Goal: Communication & Community: Answer question/provide support

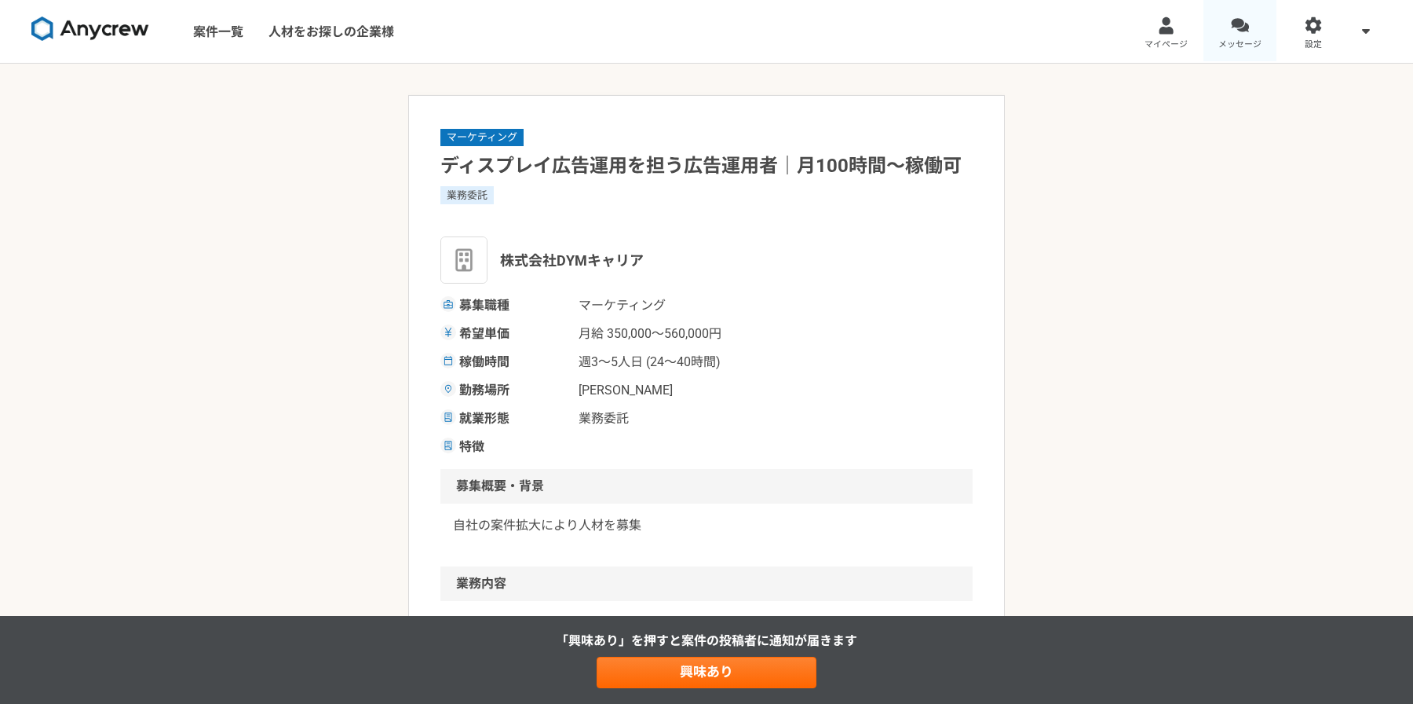
click at [1248, 35] on link "メッセージ" at bounding box center [1241, 31] width 74 height 63
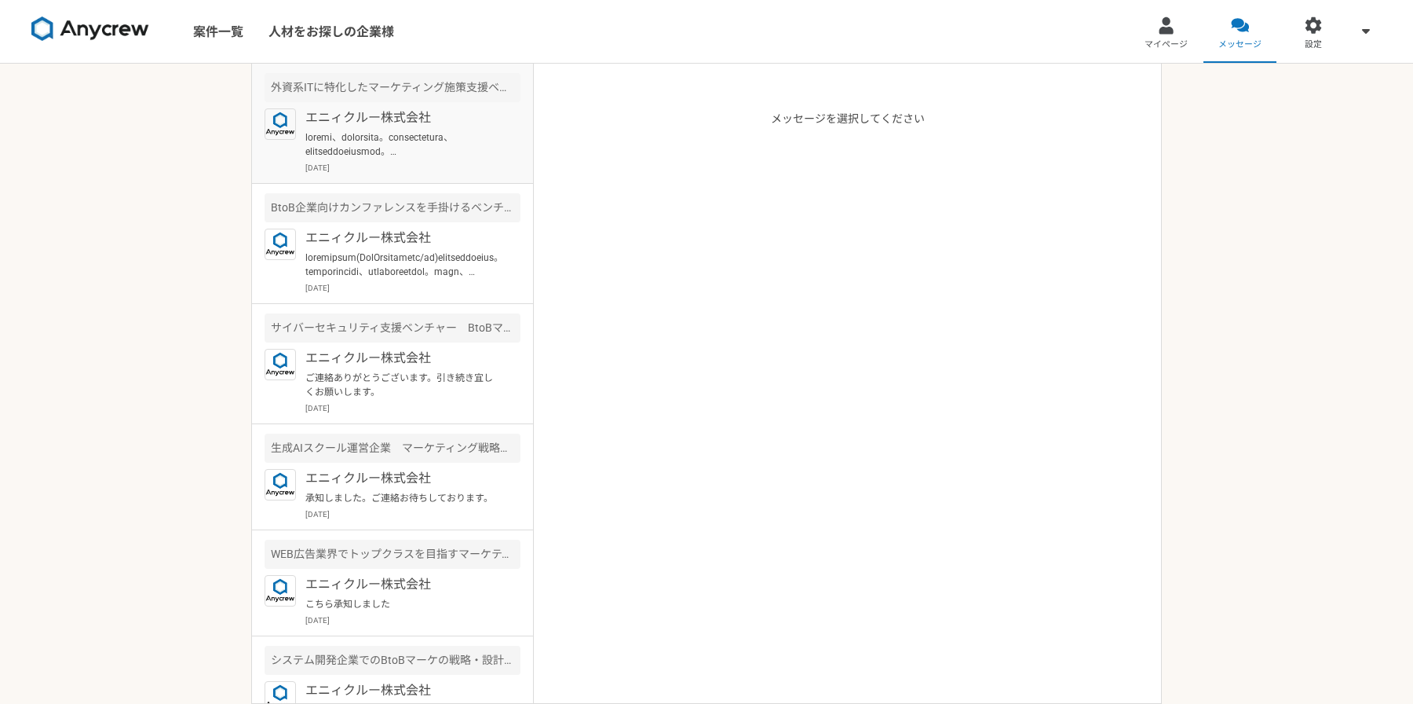
click at [400, 158] on p at bounding box center [402, 144] width 194 height 28
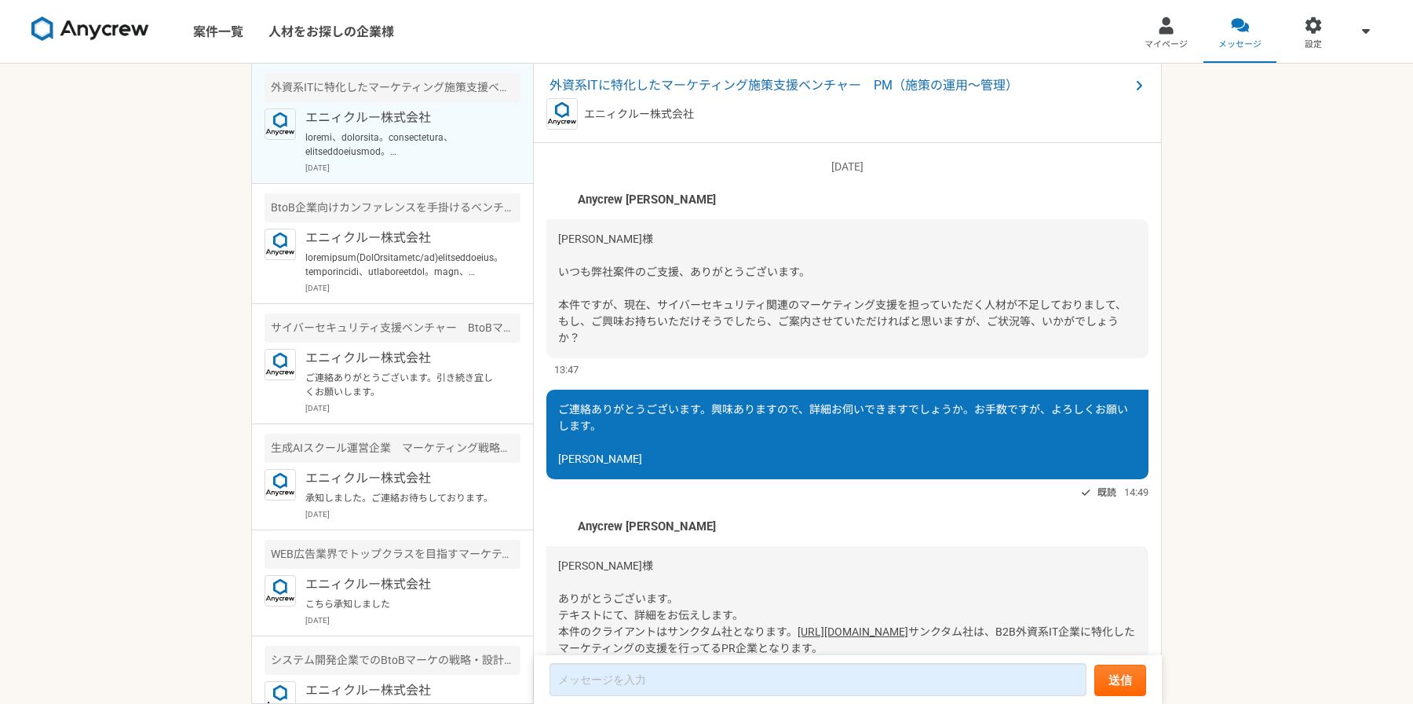
scroll to position [1172, 0]
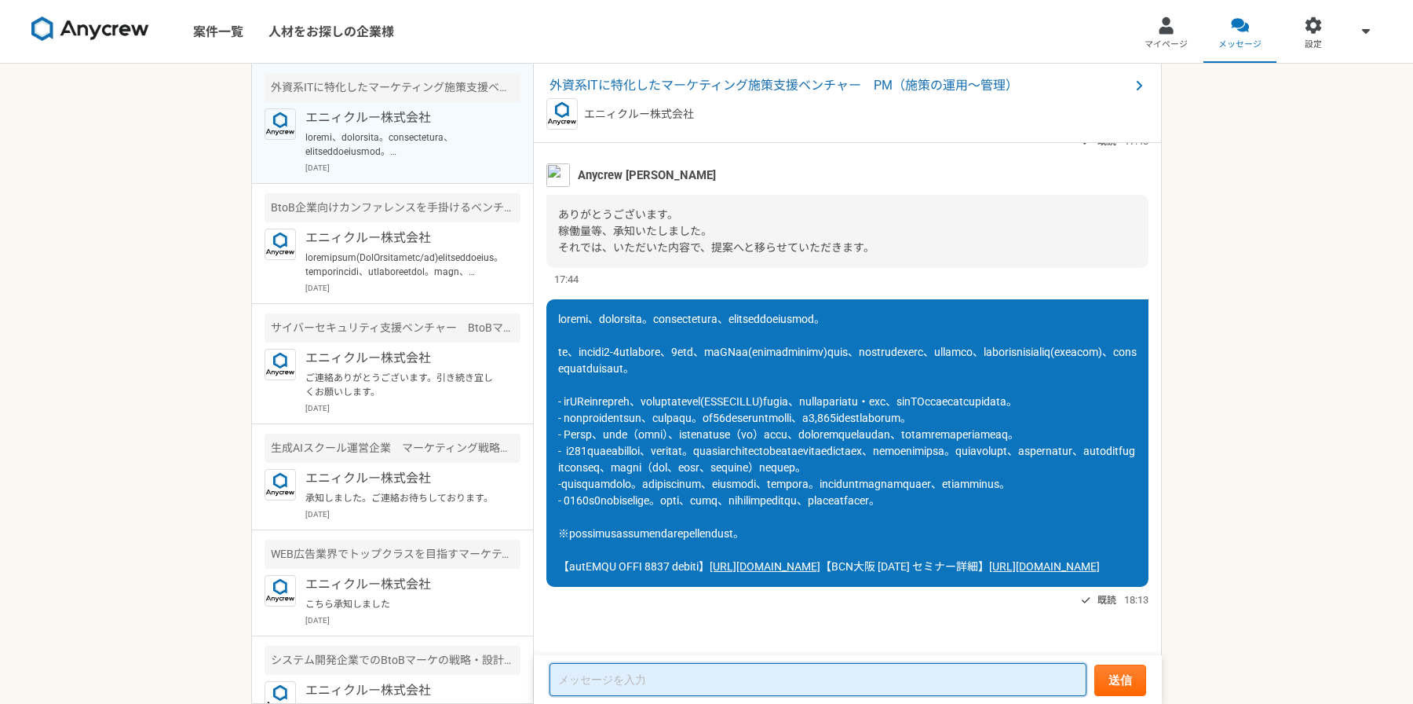
click at [692, 683] on textarea at bounding box center [818, 679] width 537 height 33
click at [640, 679] on textarea at bounding box center [818, 679] width 537 height 33
type textarea "あ"
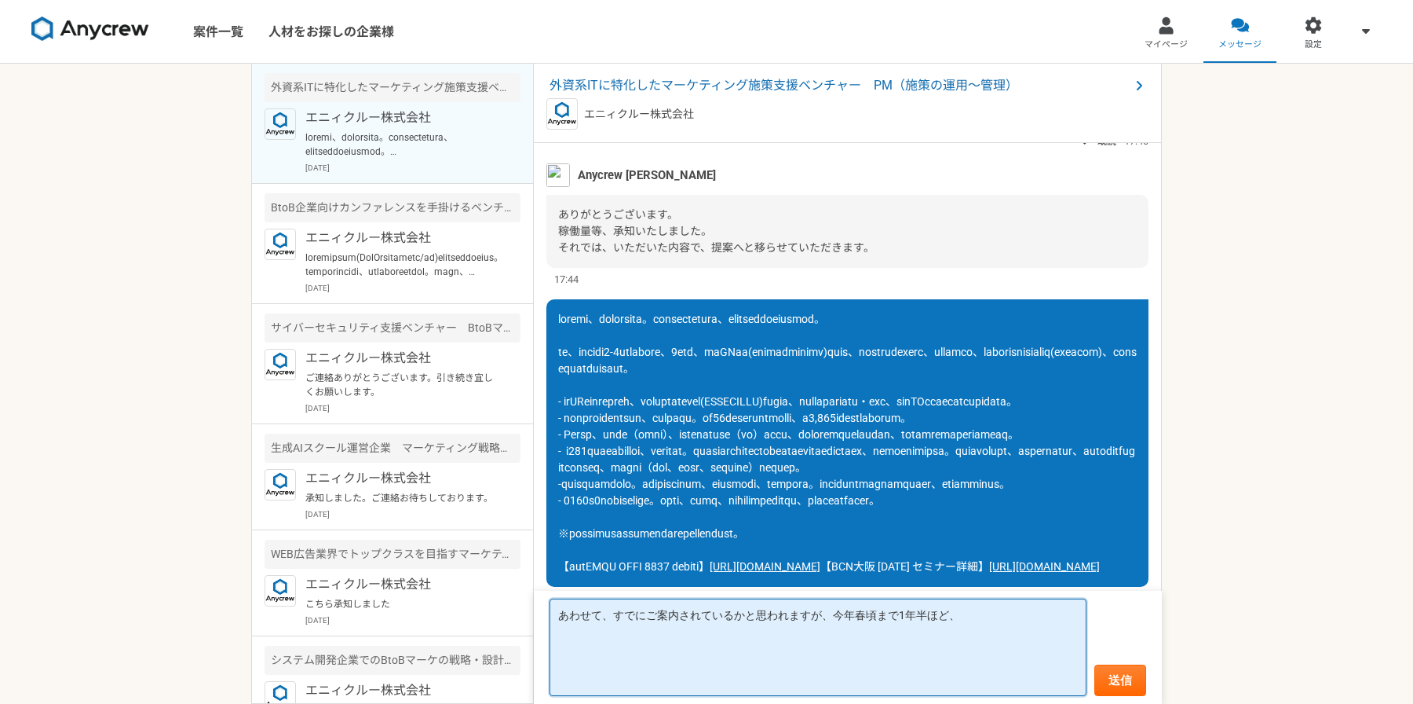
paste textarea "外資系ソフトウェア開発企業(オフショア開発)にて、営業、マーケティング支援に従事。新規顧客の獲得や既存顧客の深耕のほか、市場調査、競合分析等のマーケティング戦…"
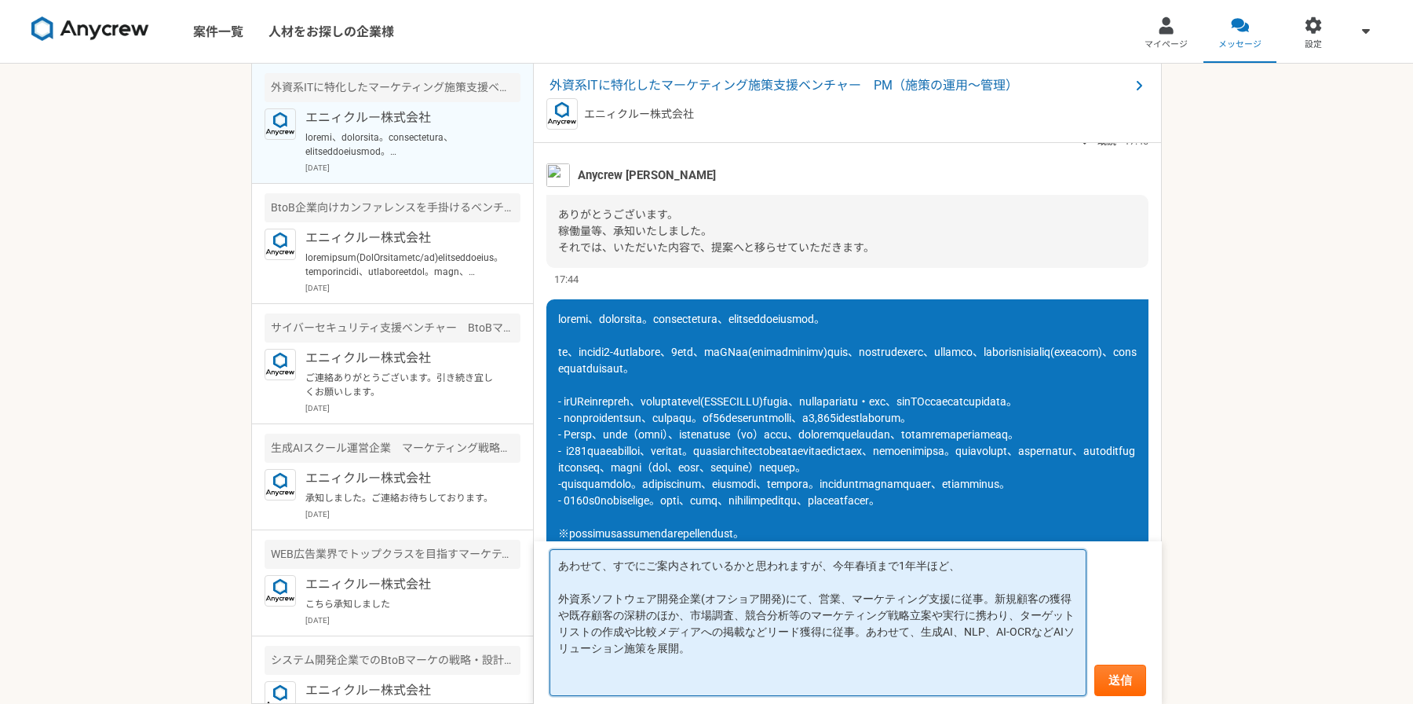
click at [558, 593] on textarea "あわせて、すでにご案内されているかと思われますが、今年春頃まで1年半ほど、 外資系ソフトウェア開発企業(オフショア開発)にて、営業、マーケティング支援に従事。…" at bounding box center [818, 622] width 537 height 147
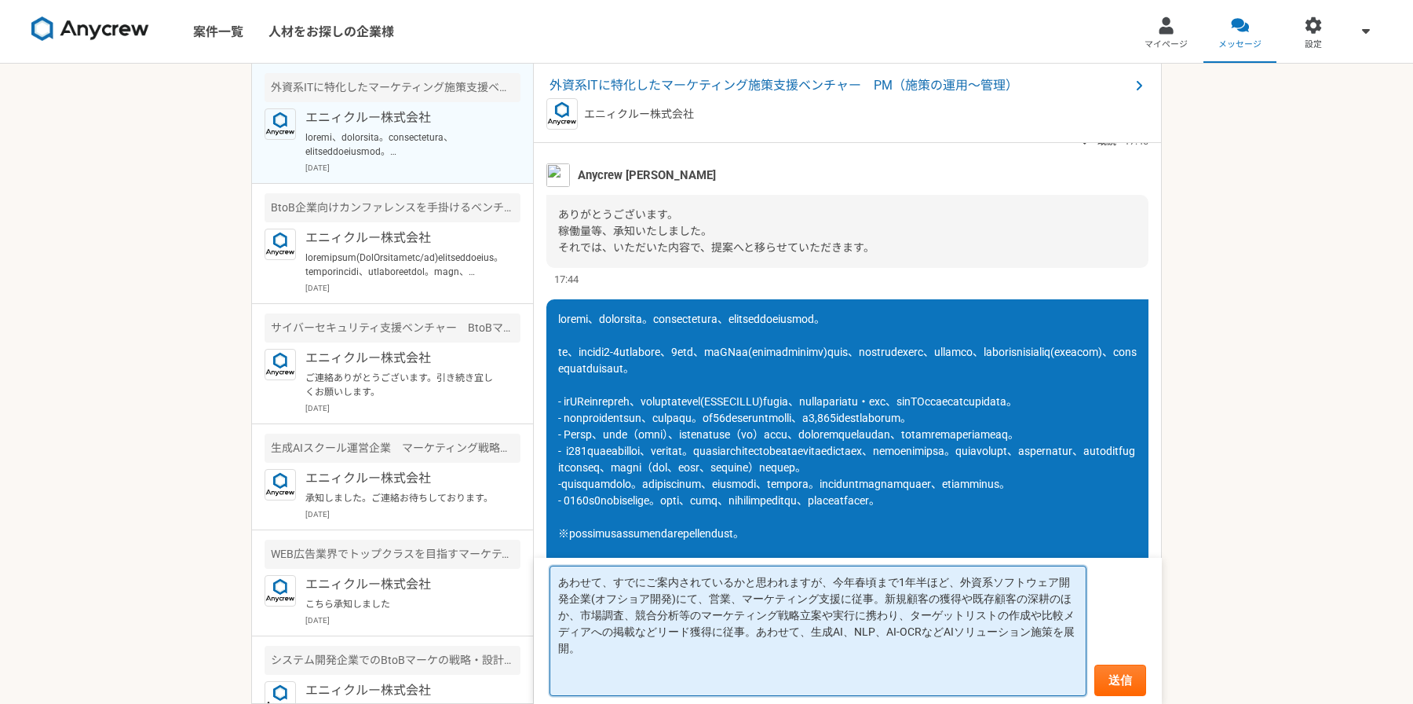
click at [879, 598] on textarea "あわせて、すでにご案内されているかと思われますが、今年春頃まで1年半ほど、外資系ソフトウェア開発企業(オフショア開発)にて、営業、マーケティング支援に従事。新…" at bounding box center [818, 630] width 537 height 130
drag, startPoint x: 953, startPoint y: 581, endPoint x: 909, endPoint y: 616, distance: 56.4
click at [953, 581] on textarea "あわせて、すでにご案内されているかと思われますが、今年春頃まで1年半ほど、外資系ソフトウェア開発企業(オフショア開発)にて、営業、マーケティング支援に従事。新…" at bounding box center [818, 630] width 537 height 130
click at [883, 598] on textarea "あわせて、すでにご案内されているかと思われますが、今年春頃まで1年半ほど、外資系ソフトウェア開発企業(オフショア開発)にて、営業、マーケティング支援に従事。新…" at bounding box center [818, 630] width 537 height 130
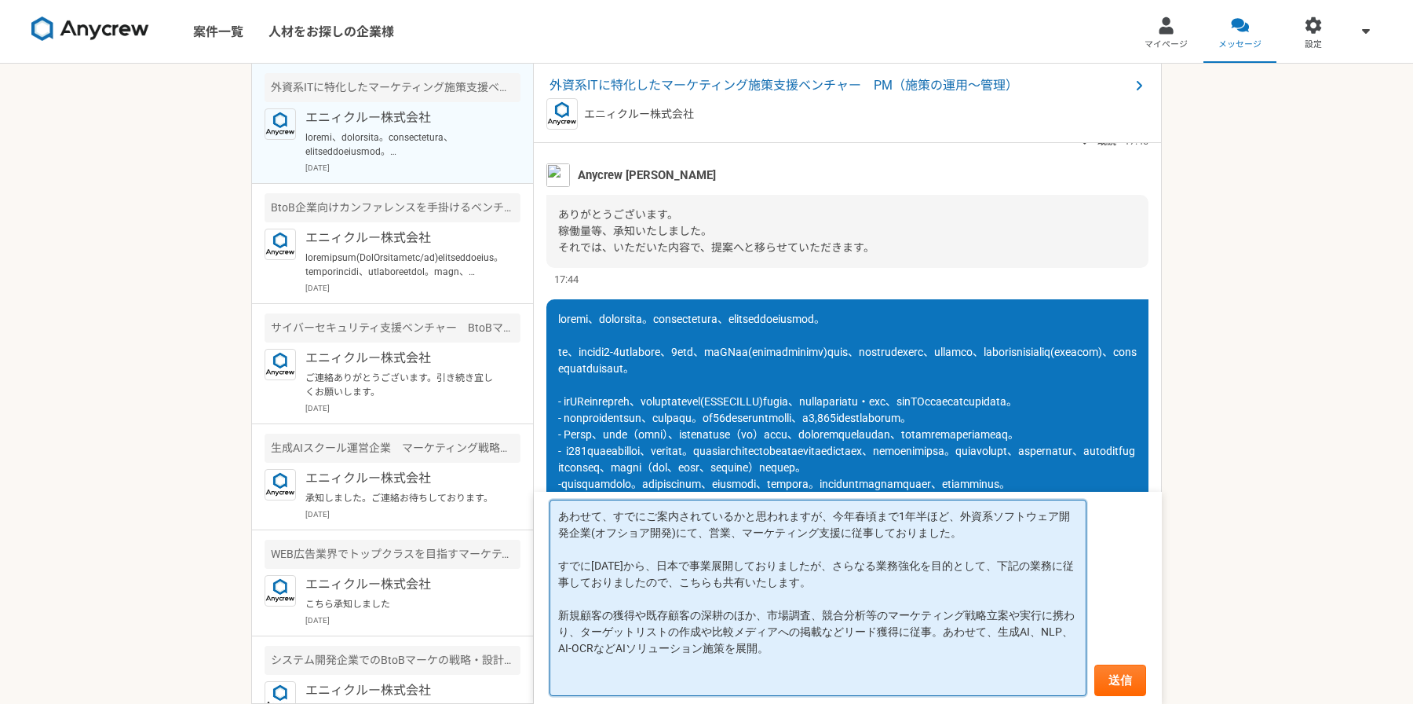
click at [582, 611] on textarea "あわせて、すでにご案内されているかと思われますが、今年春頃まで1年半ほど、外資系ソフトウェア開発企業(オフショア開発)にて、営業、マーケティング支援に従事して…" at bounding box center [818, 597] width 537 height 196
click at [566, 613] on textarea "あわせて、すでにご案内されているかと思われますが、今年春頃まで1年半ほど、外資系ソフトウェア開発企業(オフショア開発)にて、営業、マーケティング支援に従事して…" at bounding box center [818, 597] width 537 height 196
click at [559, 614] on textarea "あわせて、すでにご案内されているかと思われますが、今年春頃まで1年半ほど、外資系ソフトウェア開発企業(オフショア開発)にて、営業、マーケティング支援に従事して…" at bounding box center [818, 597] width 537 height 196
drag, startPoint x: 817, startPoint y: 648, endPoint x: 454, endPoint y: 619, distance: 364.7
click at [454, 619] on main "外資系ITに特化したマーケティング施策支援ベンチャー　PM（施策の運用〜管理） エニィクルー株式会社 [DATE] BtoB企業向けカンファレンスを手掛けるベ…" at bounding box center [706, 384] width 911 height 640
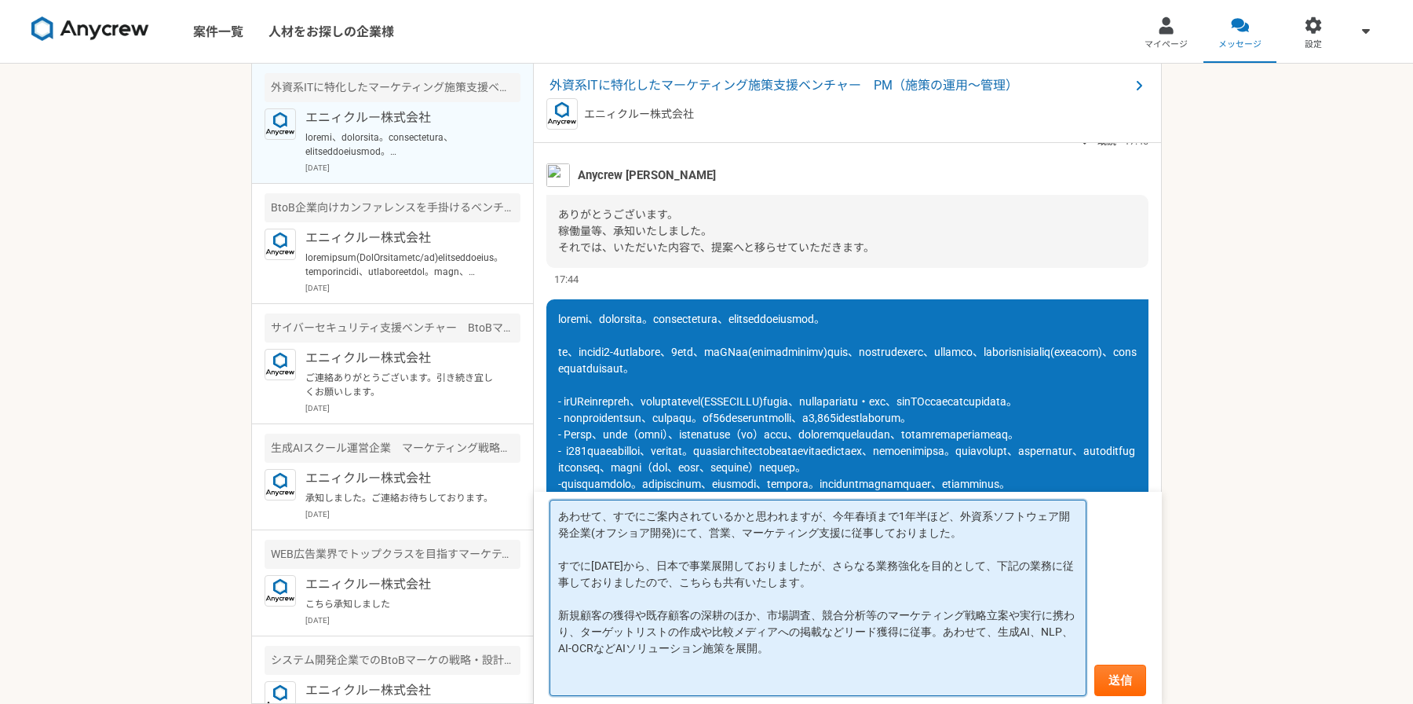
drag, startPoint x: 824, startPoint y: 643, endPoint x: 784, endPoint y: 639, distance: 40.2
click at [824, 643] on textarea "あわせて、すでにご案内されているかと思われますが、今年春頃まで1年半ほど、外資系ソフトウェア開発企業(オフショア開発)にて、営業、マーケティング支援に従事して…" at bounding box center [818, 597] width 537 height 196
click at [745, 637] on textarea "あわせて、すでにご案内されているかと思われますが、今年春頃まで1年半ほど、外資系ソフトウェア開発企業(オフショア開発)にて、営業、マーケティング支援に従事して…" at bounding box center [818, 597] width 537 height 196
click at [738, 644] on textarea "あわせて、すでにご案内されているかと思われますが、今年春頃まで1年半ほど、外資系ソフトウェア開発企業(オフショア開発)にて、営業、マーケティング支援に従事して…" at bounding box center [818, 597] width 537 height 196
click at [759, 646] on textarea "あわせて、すでにご案内されているかと思われますが、今年春頃まで1年半ほど、外資系ソフトウェア開発企業(オフショア開発)にて、営業、マーケティング支援に従事して…" at bounding box center [818, 597] width 537 height 196
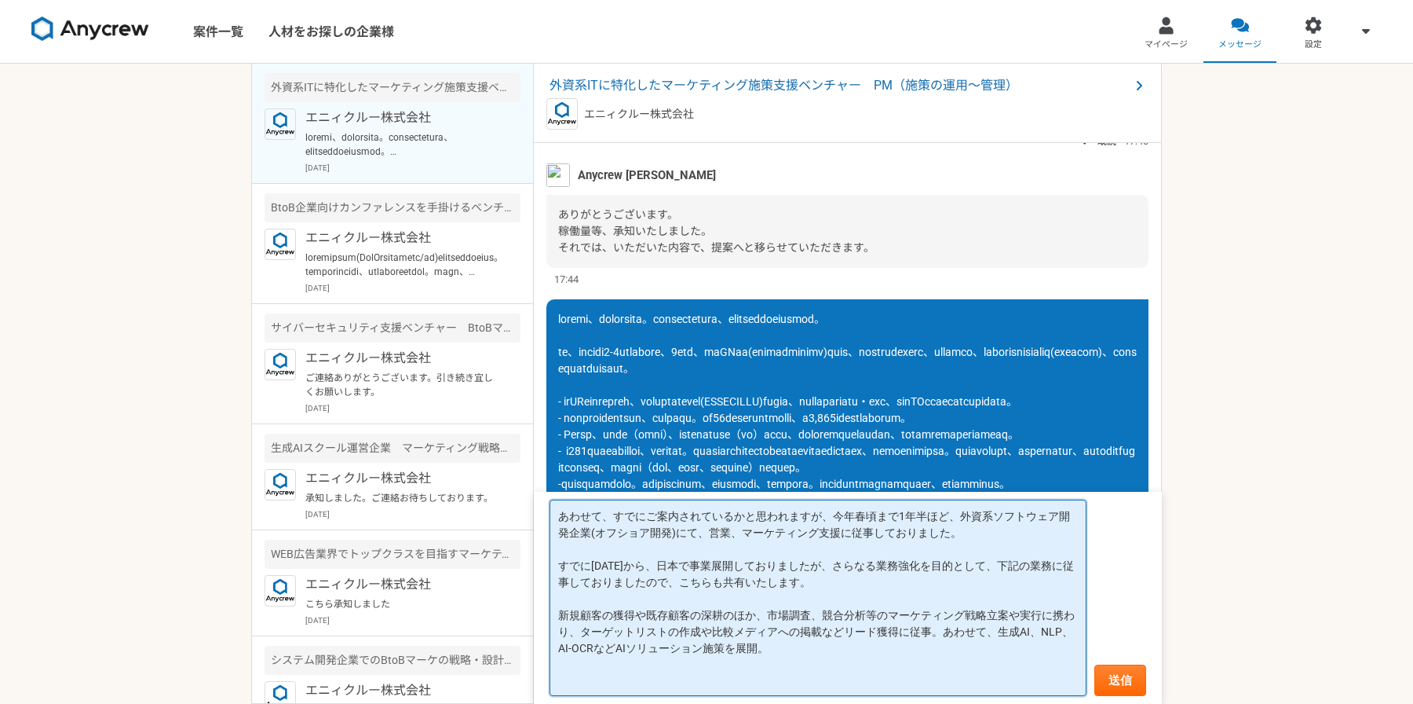
click at [726, 644] on textarea "あわせて、すでにご案内されているかと思われますが、今年春頃まで1年半ほど、外資系ソフトウェア開発企業(オフショア開発)にて、営業、マーケティング支援に従事して…" at bounding box center [818, 597] width 537 height 196
drag, startPoint x: 833, startPoint y: 649, endPoint x: 547, endPoint y: 616, distance: 287.6
click at [547, 616] on form "あわせて、すでにご案内されているかと思われますが、今年春頃まで1年半ほど、外資系ソフトウェア開発企業(オフショア開発)にて、営業、マーケティング支援に従事して…" at bounding box center [848, 598] width 628 height 212
drag, startPoint x: 760, startPoint y: 627, endPoint x: 828, endPoint y: 652, distance: 72.5
click at [762, 628] on textarea "あわせて、すでにご案内されているかと思われますが、今年春頃まで1年半ほど、外資系ソフトウェア開発企業(オフショア開発)にて、営業、マーケティング支援に従事して…" at bounding box center [818, 597] width 537 height 196
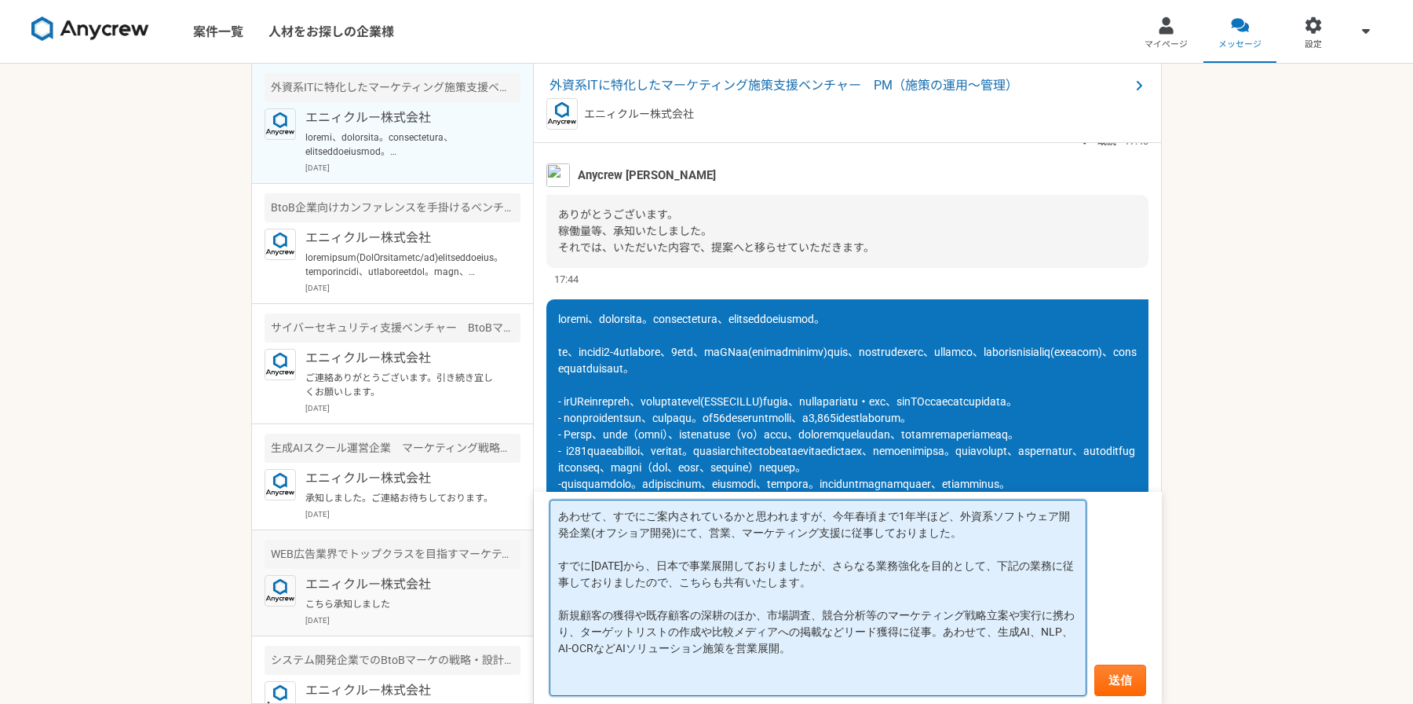
drag, startPoint x: 828, startPoint y: 652, endPoint x: 517, endPoint y: 600, distance: 316.0
click at [516, 600] on main "外資系ITに特化したマーケティング施策支援ベンチャー　PM（施策の運用〜管理） エニィクルー株式会社 [DATE] BtoB企業向けカンファレンスを手掛けるベ…" at bounding box center [706, 384] width 911 height 640
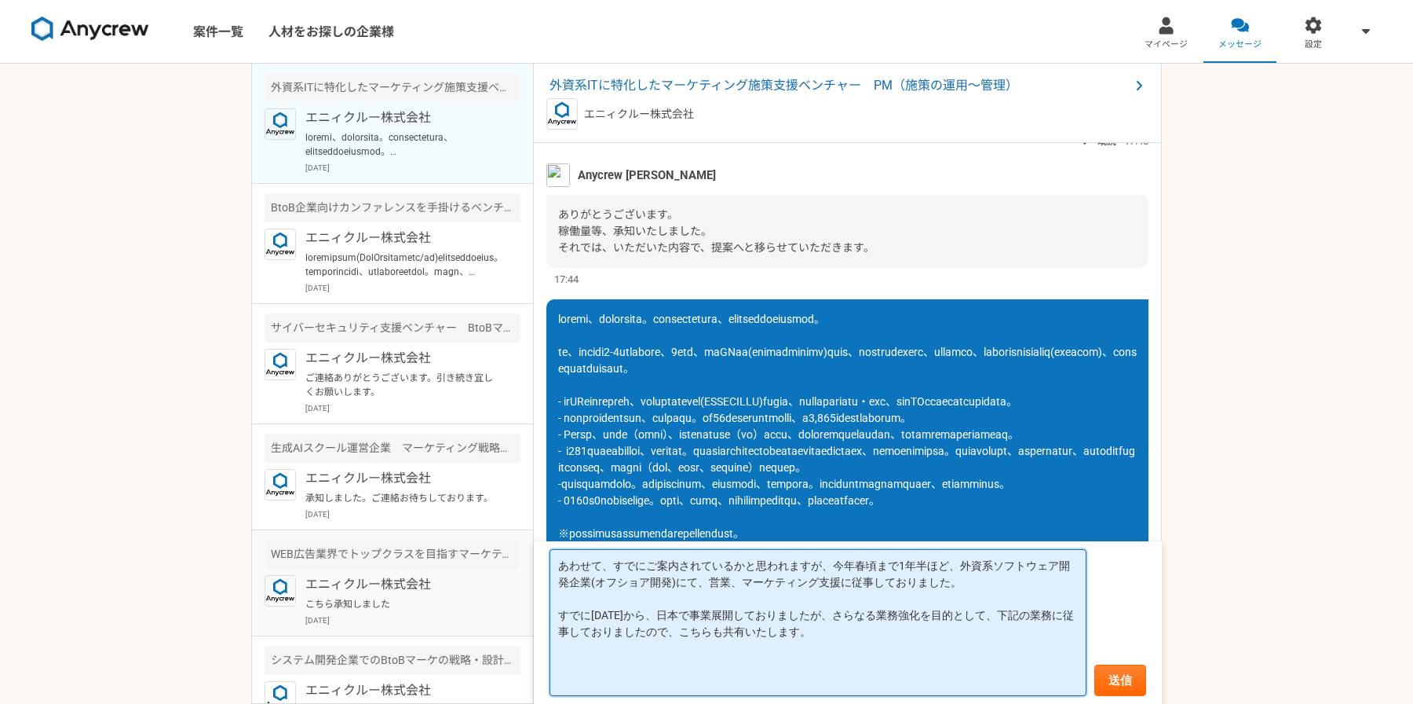
paste textarea "新規顧客の獲得および既存顧客の深耕を実施 市場調査や競合分析を基にしたマーケティング戦略の立案・実行 ターゲットリストの作成や比較メディアへの掲載によるリード…"
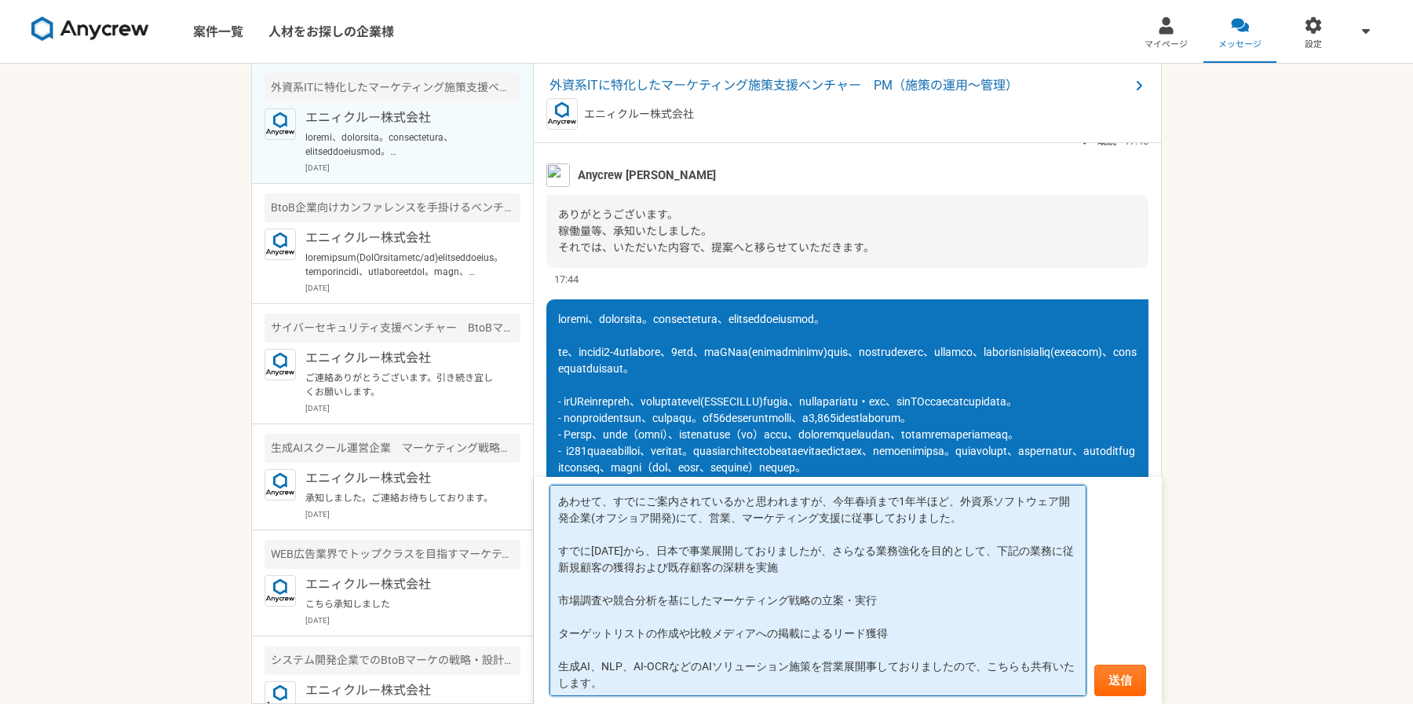
click at [556, 598] on textarea "あわせて、すでにご案内されているかと思われますが、今年春頃まで1年半ほど、外資系ソフトウェア開発企業(オフショア開発)にて、営業、マーケティング支援に従事して…" at bounding box center [818, 589] width 537 height 211
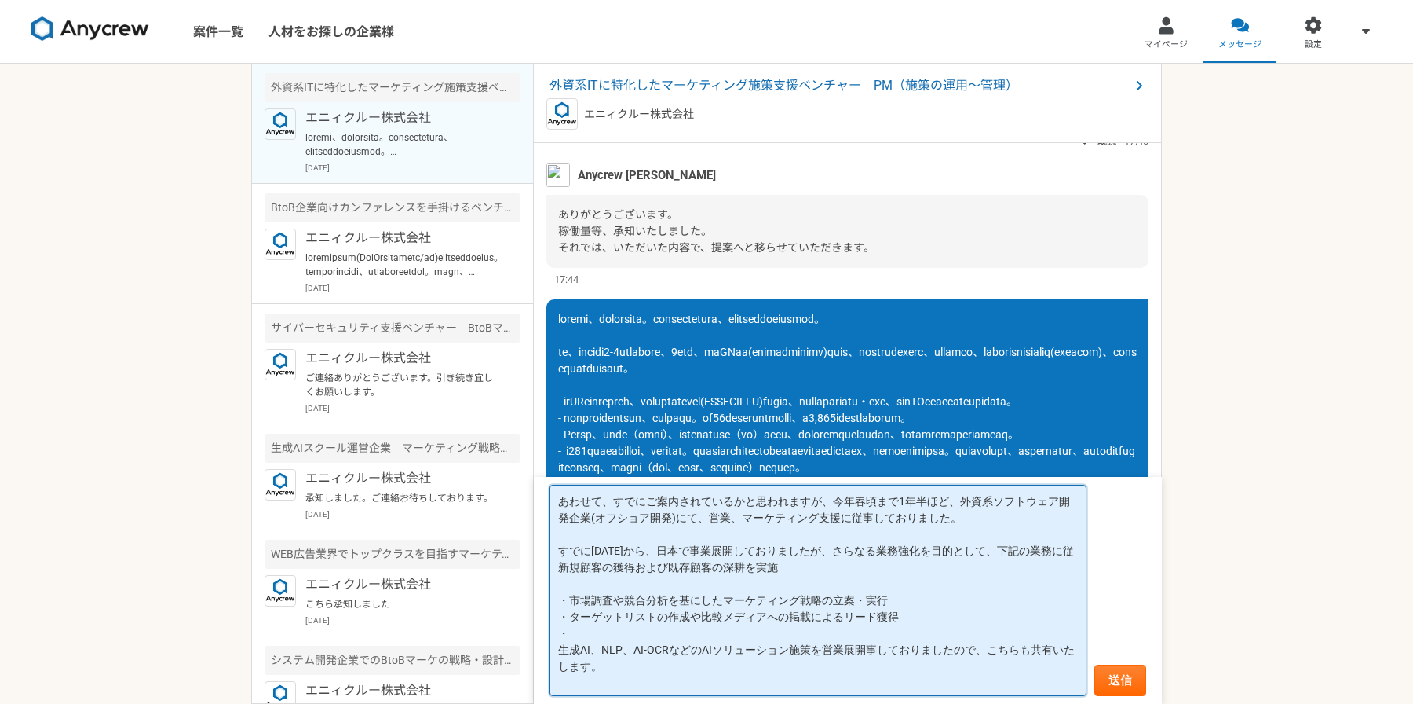
click at [569, 568] on textarea "あわせて、すでにご案内されているかと思われますが、今年春頃まで1年半ほど、外資系ソフトウェア開発企業(オフショア開発)にて、営業、マーケティング支援に従事して…" at bounding box center [818, 589] width 537 height 211
drag, startPoint x: 879, startPoint y: 652, endPoint x: 857, endPoint y: 656, distance: 22.5
click at [890, 660] on textarea "あわせて、すでにご案内されているかと思われますが、今年春頃まで1年半ほど、外資系ソフトウェア開発企業(オフショア開発)にて、営業、マーケティング支援に従事して…" at bounding box center [818, 589] width 537 height 211
drag, startPoint x: 856, startPoint y: 656, endPoint x: 836, endPoint y: 654, distance: 20.6
click at [855, 656] on textarea "あわせて、すでにご案内されているかと思われますが、今年春頃まで1年半ほど、外資系ソフトウェア開発企業(オフショア開発)にて、営業、マーケティング支援に従事して…" at bounding box center [818, 589] width 537 height 211
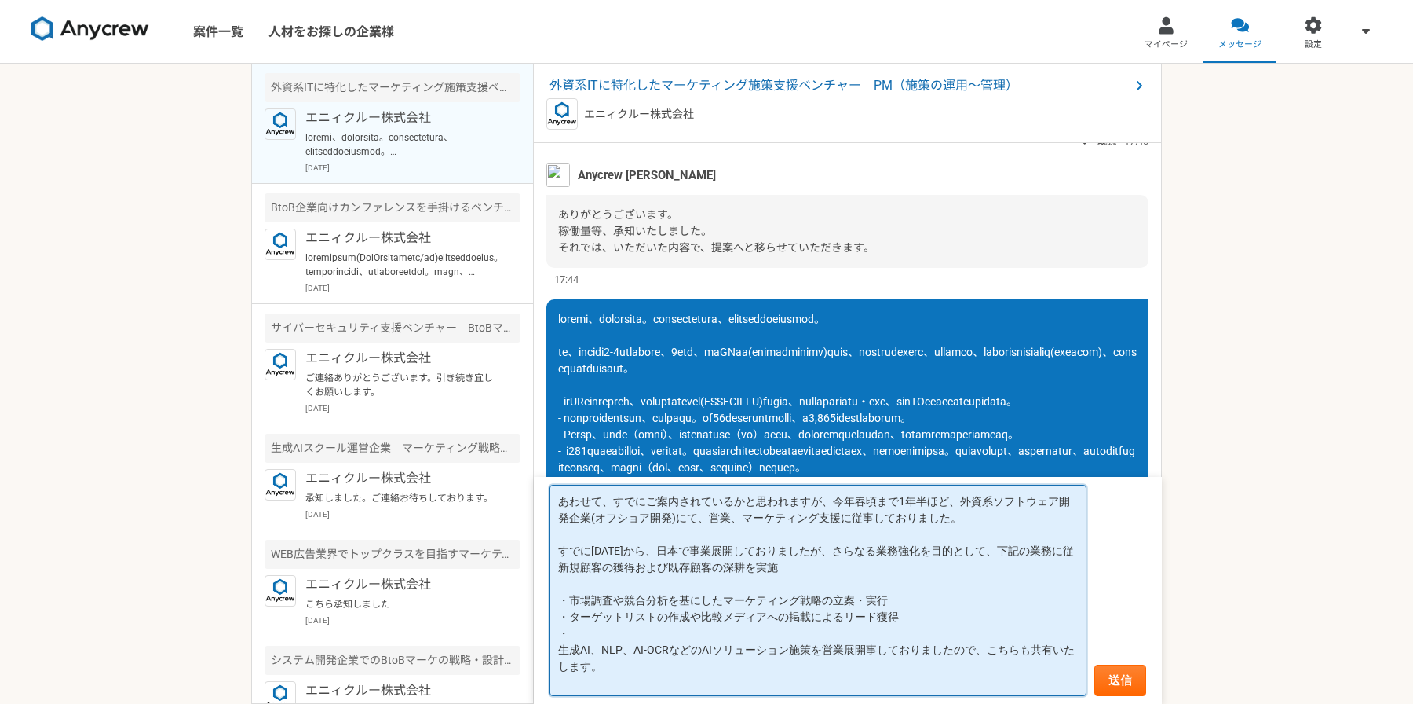
drag, startPoint x: 562, startPoint y: 648, endPoint x: 644, endPoint y: 670, distance: 84.6
click at [644, 670] on textarea "あわせて、すでにご案内されているかと思われますが、今年春頃まで1年半ほど、外資系ソフトウェア開発企業(オフショア開発)にて、営業、マーケティング支援に従事して…" at bounding box center [818, 589] width 537 height 211
paste textarea "ターゲットリストの作成や比較メディアへの掲載によるリード獲得"
click at [595, 639] on textarea "あわせて、すでにご案内されているかと思われますが、今年春頃まで1年半ほど、外資系ソフトウェア開発企業(オフショア開発)にて、営業、マーケティング支援に従事して…" at bounding box center [818, 589] width 537 height 211
drag, startPoint x: 719, startPoint y: 594, endPoint x: 715, endPoint y: 603, distance: 9.9
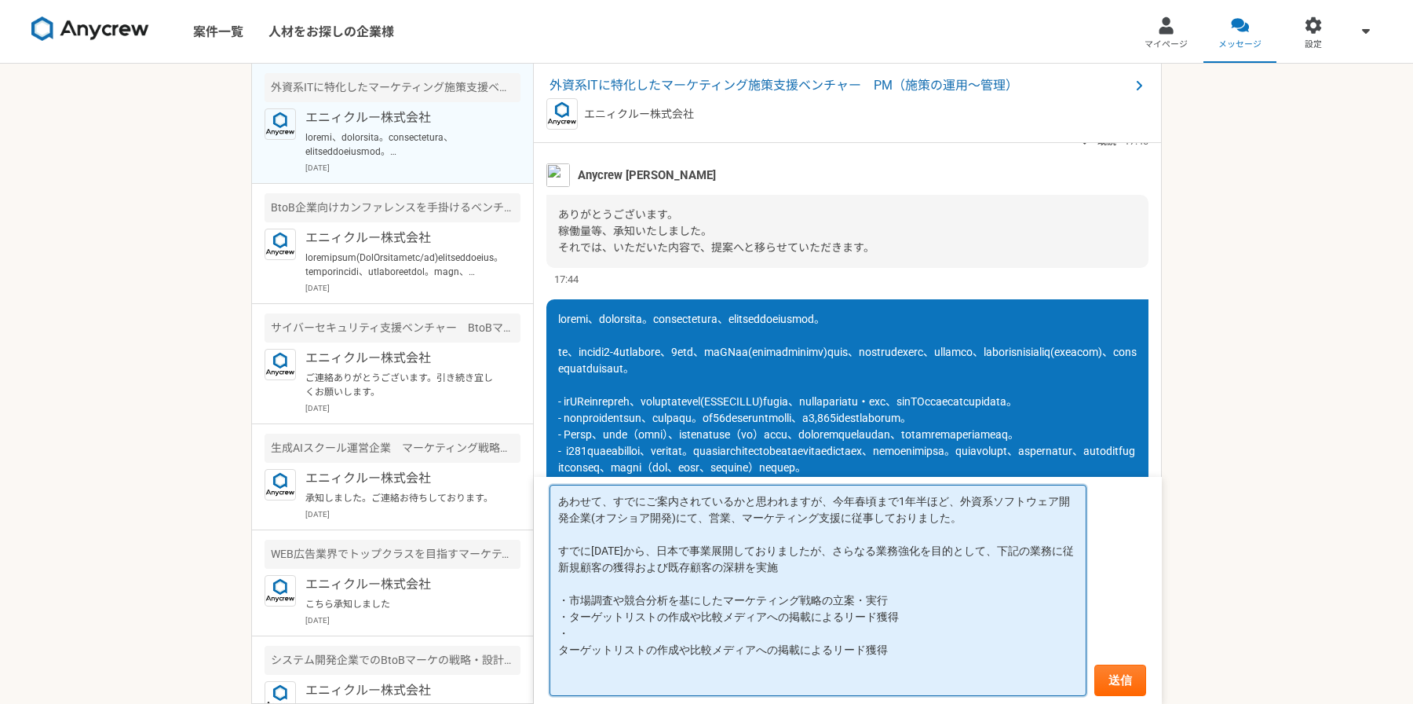
click at [719, 594] on textarea "あわせて、すでにご案内されているかと思われますが、今年春頃まで1年半ほど、外資系ソフトウェア開発企業(オフショア開発)にて、営業、マーケティング支援に従事して…" at bounding box center [818, 589] width 537 height 211
drag, startPoint x: 926, startPoint y: 648, endPoint x: 525, endPoint y: 599, distance: 403.4
click at [525, 599] on main "外資系ITに特化したマーケティング施策支援ベンチャー　PM（施策の運用〜管理） エニィクルー株式会社 [DATE] BtoB企業向けカンファレンスを手掛けるベ…" at bounding box center [706, 384] width 911 height 640
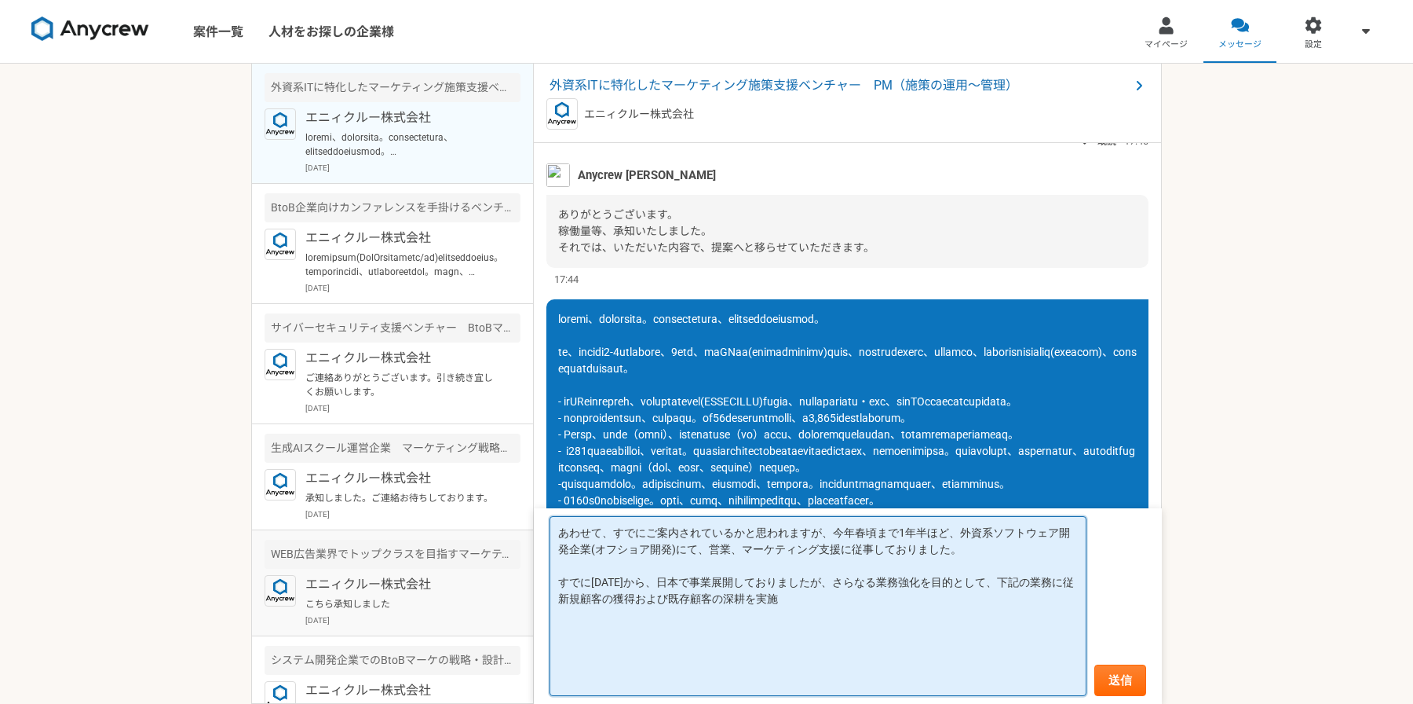
paste textarea "新規顧客の獲得および既存顧客の深耕を実施 市場調査や競合分析を基にしたマーケティング戦略の立案・実行 ターゲットリストの作成や比較メディアへの掲載によるリード…"
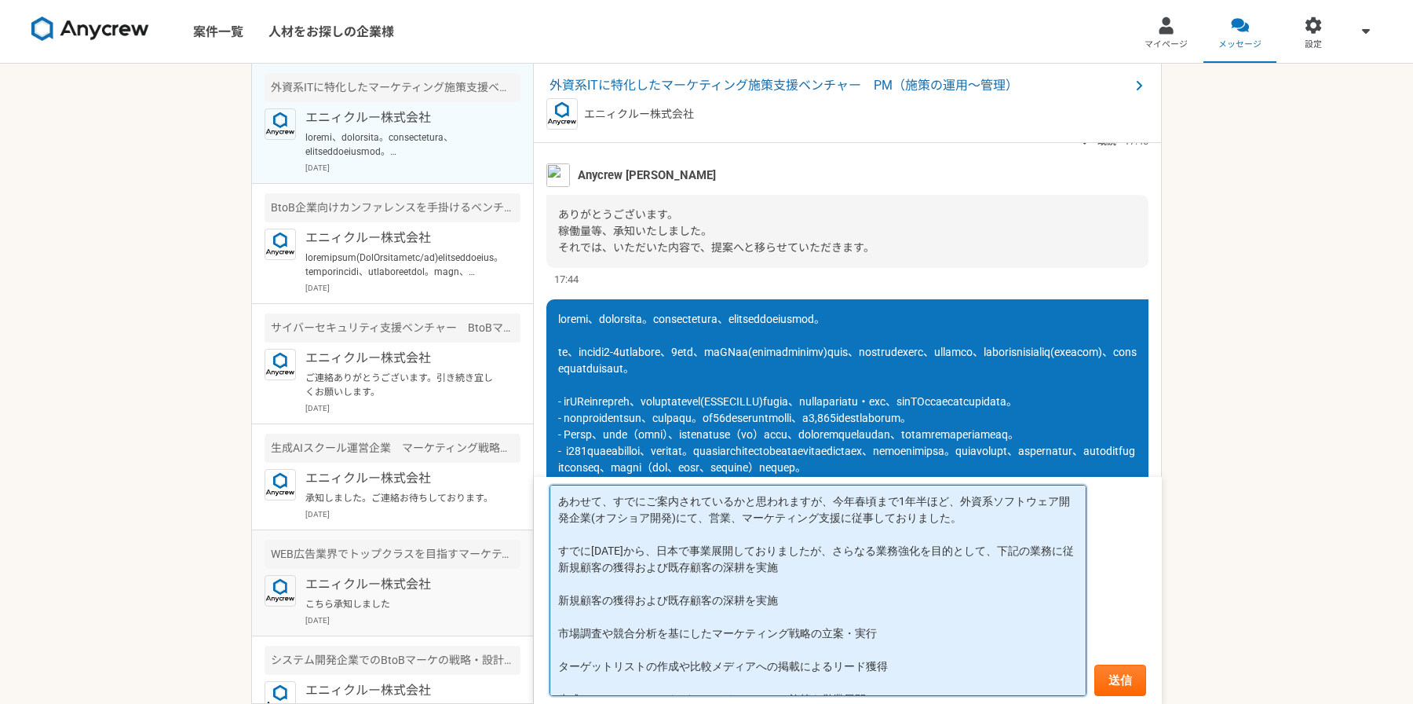
scroll to position [10, 0]
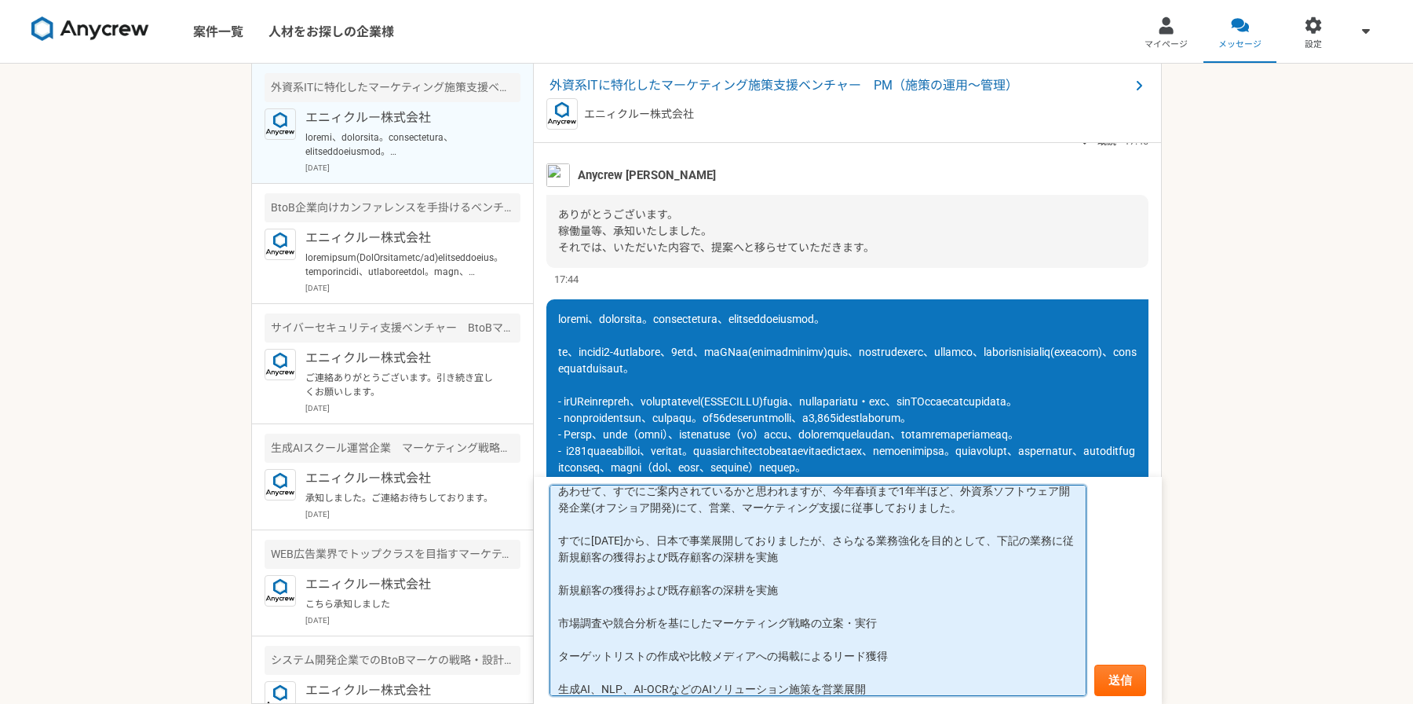
click at [561, 582] on textarea "あわせて、すでにご案内されているかと思われますが、今年春頃まで1年半ほど、外資系ソフトウェア開発企業(オフショア開発)にて、営業、マーケティング支援に従事して…" at bounding box center [818, 589] width 537 height 211
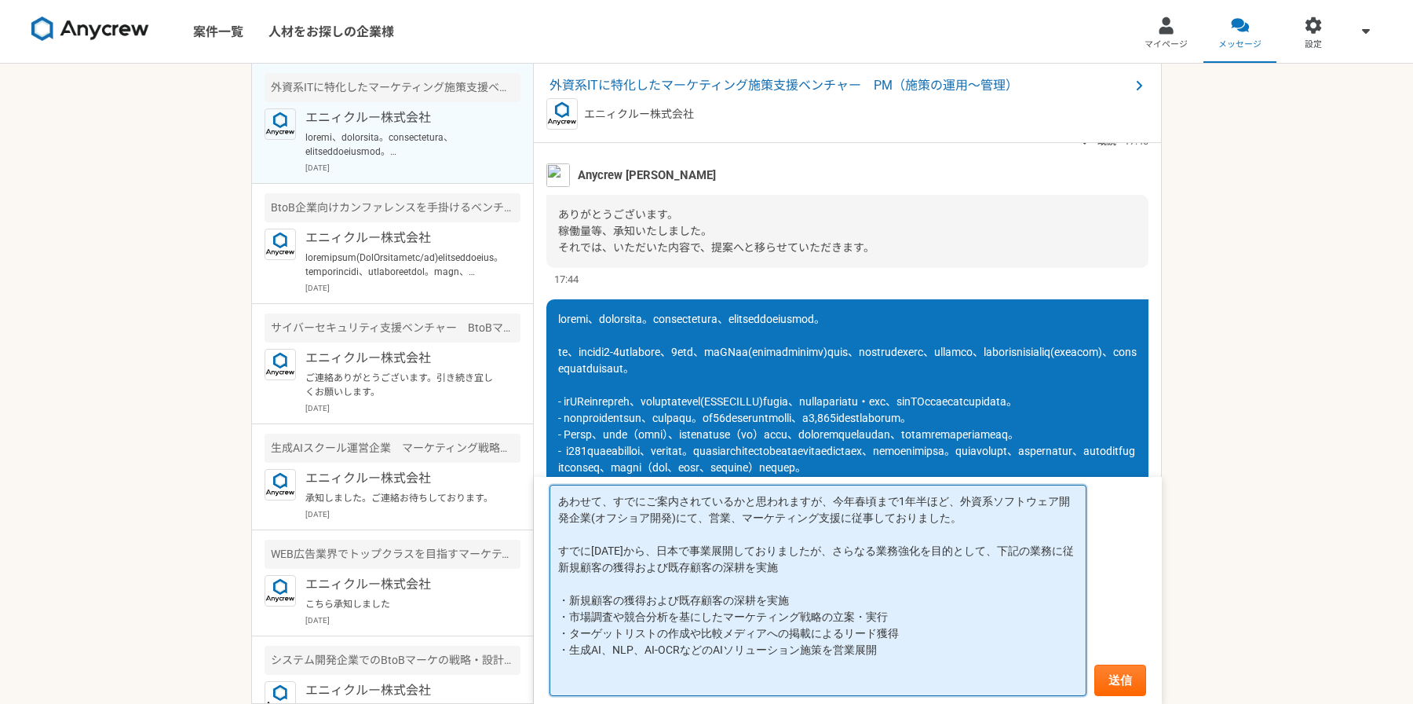
click at [721, 596] on textarea "あわせて、すでにご案内されているかと思われますが、今年春頃まで1年半ほど、外資系ソフトウェア開発企業(オフショア開発)にて、営業、マーケティング支援に従事して…" at bounding box center [818, 589] width 537 height 211
click at [803, 602] on textarea "あわせて、すでにご案内されているかと思われますが、今年春頃まで1年半ほど、外資系ソフトウェア開発企業(オフショア開発)にて、営業、マーケティング支援に従事して…" at bounding box center [818, 589] width 537 height 211
click at [834, 562] on textarea "あわせて、すでにご案内されているかと思われますが、今年春頃まで1年半ほど、外資系ソフトウェア開発企業(オフショア開発)にて、営業、マーケティング支援に従事して…" at bounding box center [818, 589] width 537 height 211
click at [828, 571] on textarea "あわせて、すでにご案内されているかと思われますが、今年春頃まで1年半ほど、外資系ソフトウェア開発企業(オフショア開発)にて、営業、マーケティング支援に従事して…" at bounding box center [818, 589] width 537 height 211
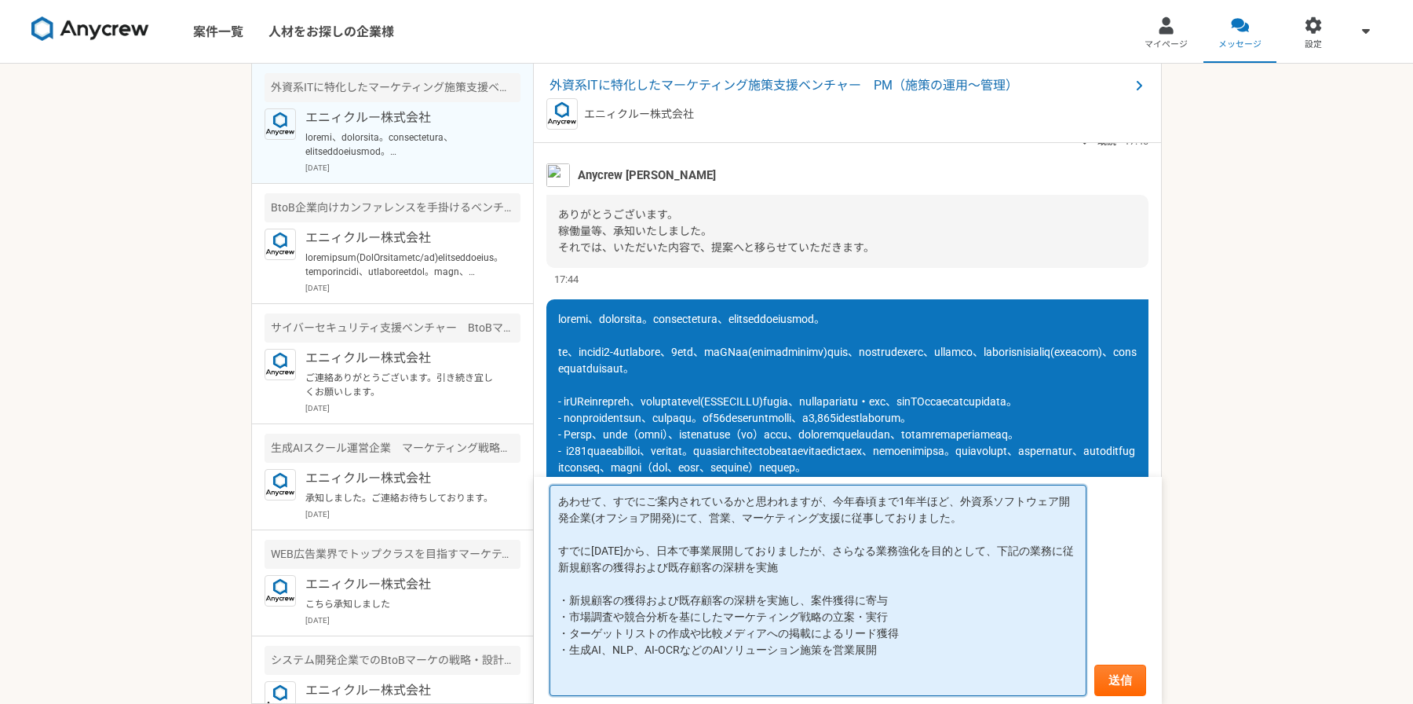
drag, startPoint x: 828, startPoint y: 571, endPoint x: 718, endPoint y: 563, distance: 110.2
click at [718, 563] on textarea "あわせて、すでにご案内されているかと思われますが、今年春頃まで1年半ほど、外資系ソフトウェア開発企業(オフショア開発)にて、営業、マーケティング支援に従事して…" at bounding box center [818, 589] width 537 height 211
drag, startPoint x: 763, startPoint y: 565, endPoint x: 788, endPoint y: 563, distance: 24.5
click at [763, 565] on textarea "あわせて、すでにご案内されているかと思われますが、今年春頃まで1年半ほど、外資系ソフトウェア開発企業(オフショア開発)にて、営業、マーケティング支援に従事して…" at bounding box center [818, 589] width 537 height 211
drag, startPoint x: 792, startPoint y: 563, endPoint x: 551, endPoint y: 566, distance: 240.3
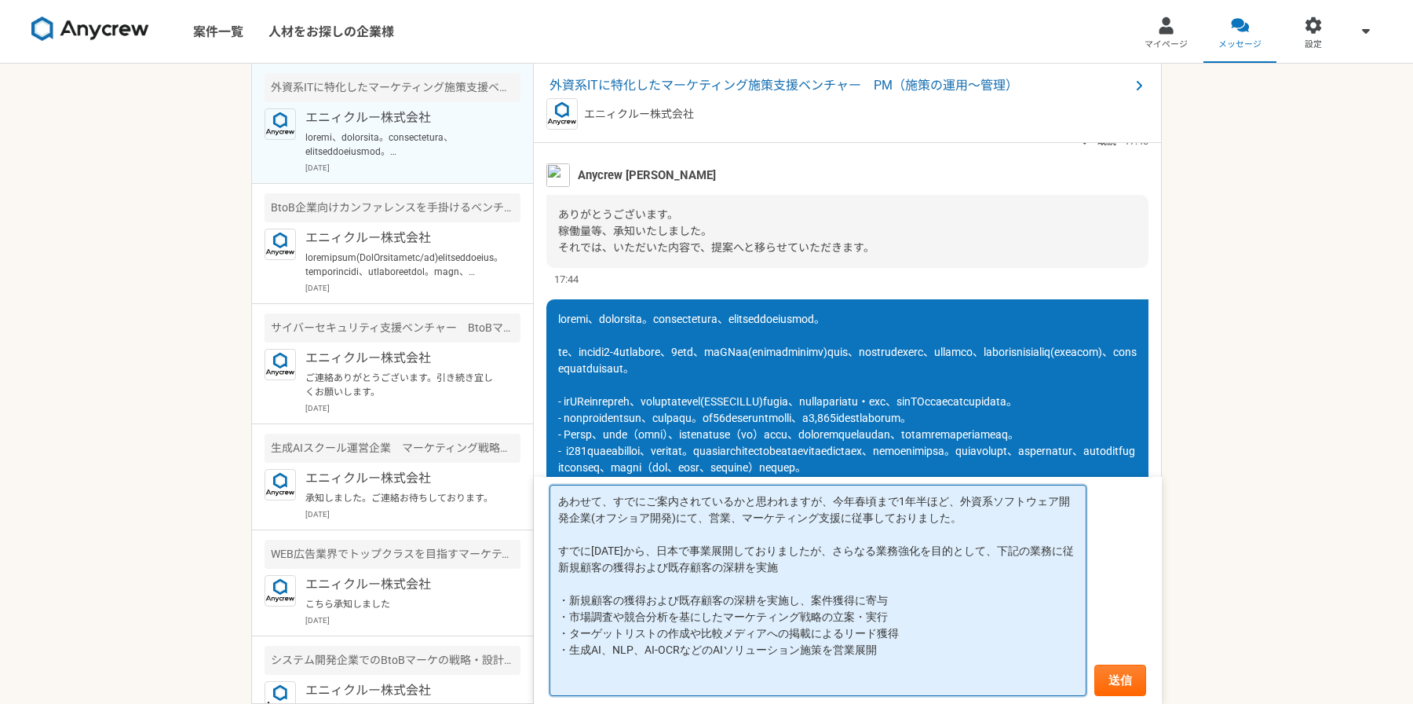
click at [550, 566] on textarea "あわせて、すでにご案内されているかと思われますが、今年春頃まで1年半ほど、外資系ソフトウェア開発企業(オフショア開発)にて、営業、マーケティング支援に従事して…" at bounding box center [818, 589] width 537 height 211
click at [861, 514] on textarea "あわせて、すでにご案内されているかと思われますが、今年春頃まで1年半ほど、外資系ソフトウェア開発企業(オフショア開発)にて、営業、マーケティング支援に従事して…" at bounding box center [818, 589] width 537 height 211
click at [829, 501] on textarea "あわせて、すでにご案内されているかと思われますが、今年春頃まで1年半ほど、外資系ソフトウェア開発企業(オフショア開発)にて、営業、マーケティング支援に従事して…" at bounding box center [818, 589] width 537 height 211
click at [642, 495] on textarea "あわせて、すでにご案内されているかと思われますが、今年春頃まで1年半ほど、外資系ソフトウェア開発企業(オフショア開発)にて、営業、マーケティング支援に従事して…" at bounding box center [818, 589] width 537 height 211
click at [855, 502] on textarea "あわせて、すでに上記ご案内されているかと思われますが、今年春頃まで1年半ほど、外資系ソフトウェア開発企業(オフショア開発)にて、営業、マーケティング支援に従事…" at bounding box center [818, 589] width 537 height 211
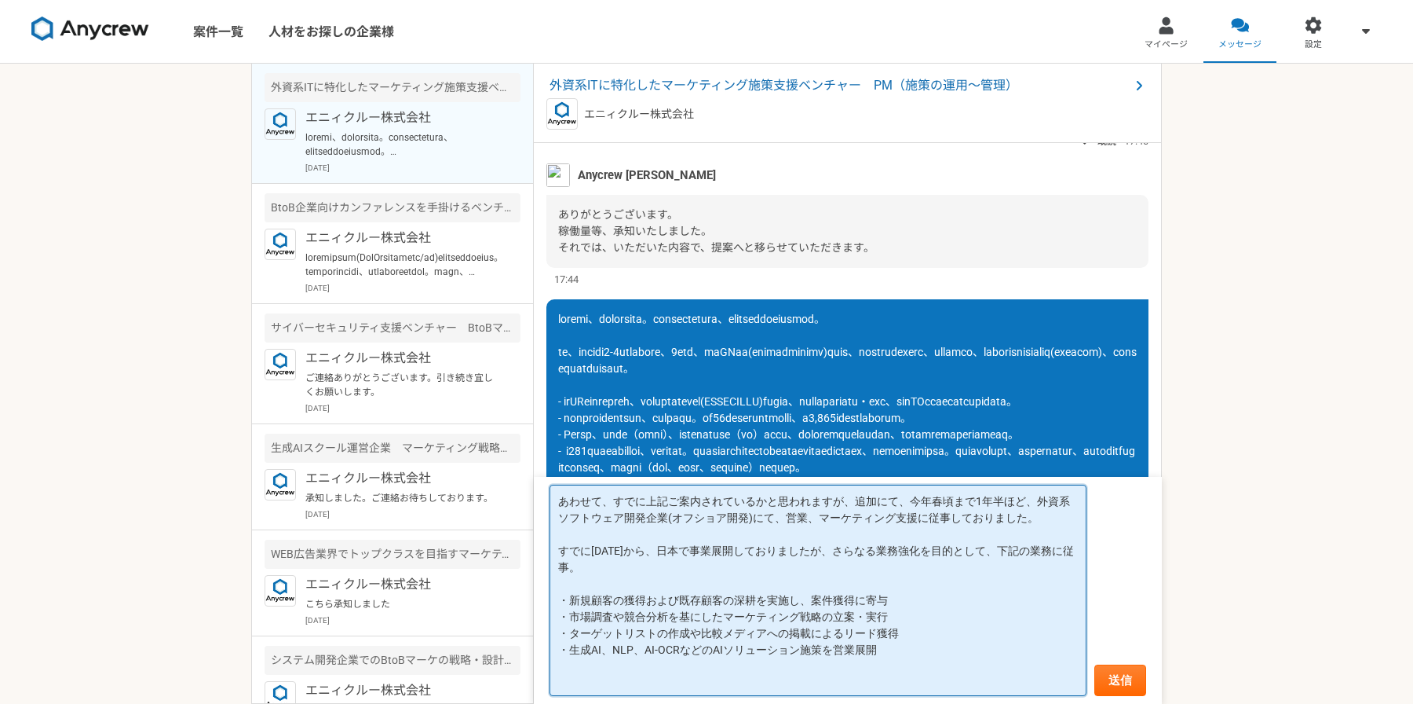
click at [720, 527] on textarea "あわせて、すでに上記ご案内されているかと思われますが、追加にて、今年春頃まで1年半ほど、外資系ソフトウェア開発企業(オフショア開発)にて、営業、マーケティング…" at bounding box center [818, 589] width 537 height 211
click at [665, 514] on textarea "あわせて、すでに上記ご案内されているかと思われますが、追加にて、今年春頃まで1年半ほど、外資系ソフトウェア開発企業(オフショア開発)にて、営業、マーケティング…" at bounding box center [818, 589] width 537 height 211
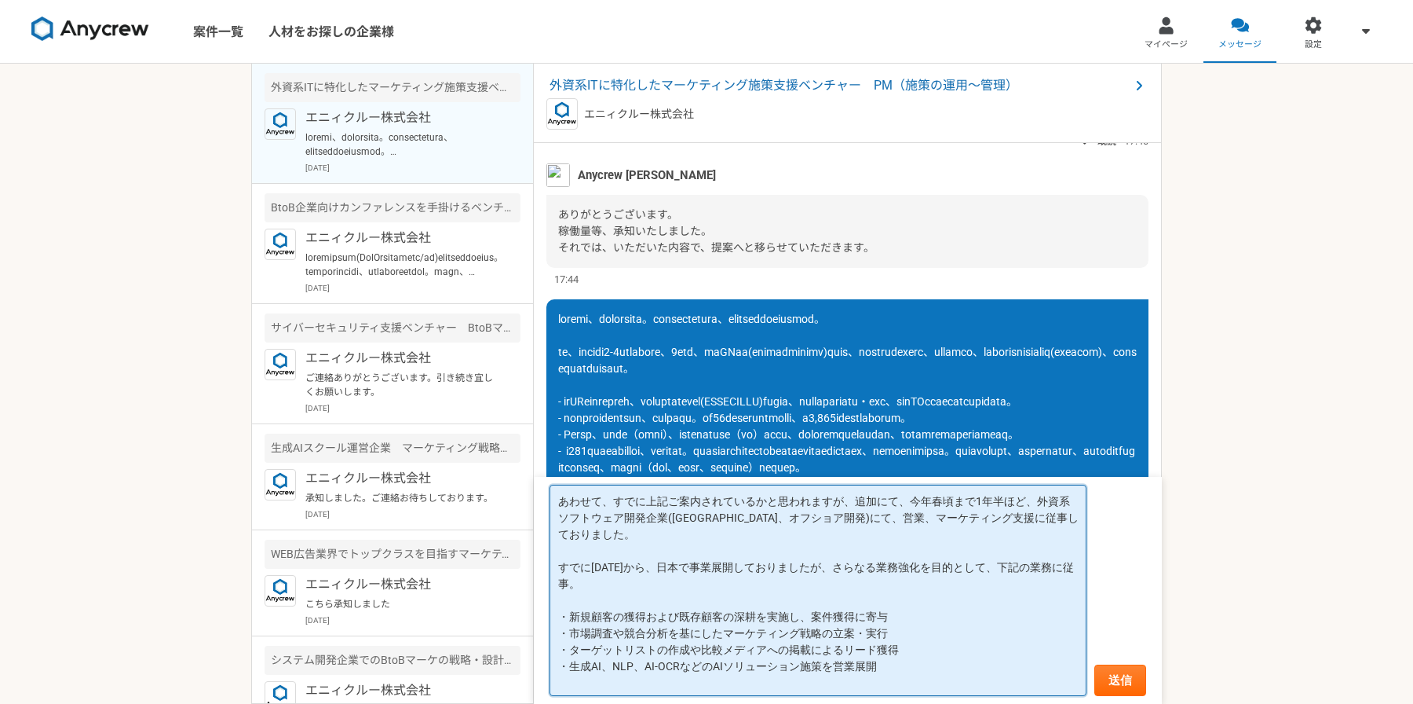
click at [612, 536] on textarea "あわせて、すでに上記ご案内されているかと思われますが、追加にて、今年春頃まで1年半ほど、外資系ソフトウェア開発企業([GEOGRAPHIC_DATA]、オフシ…" at bounding box center [818, 589] width 537 height 211
drag, startPoint x: 593, startPoint y: 580, endPoint x: 559, endPoint y: 572, distance: 34.7
click at [591, 580] on textarea "あわせて、すでに上記ご案内されているかと思われますが、追加にて、今年春頃まで1年半ほど、外資系ソフトウェア開発企業([GEOGRAPHIC_DATA]、オフシ…" at bounding box center [818, 589] width 537 height 211
click at [558, 570] on textarea "あわせて、すでに上記ご案内されているかと思われますが、追加にて、今年春頃まで1年半ほど、外資系ソフトウェア開発企業([GEOGRAPHIC_DATA]、オフシ…" at bounding box center [818, 589] width 537 height 211
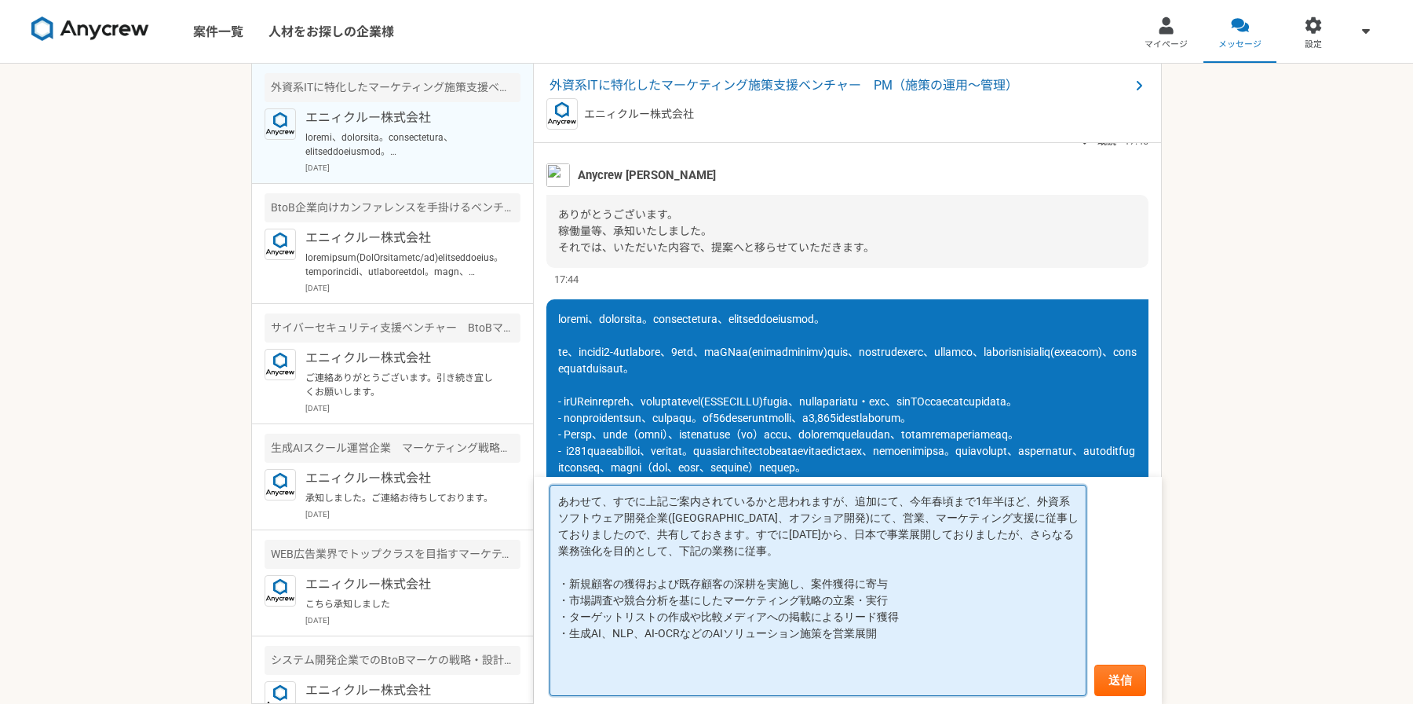
click at [737, 557] on textarea "あわせて、すでに上記ご案内されているかと思われますが、追加にて、今年春頃まで1年半ほど、外資系ソフトウェア開発企業([GEOGRAPHIC_DATA]、オフシ…" at bounding box center [818, 589] width 537 height 211
click at [604, 677] on textarea "あわせて、すでに上記ご案内されているかと思われますが、追加にて、今年春頃まで1年半ほど、外資系ソフトウェア開発企業([GEOGRAPHIC_DATA]、オフシ…" at bounding box center [818, 589] width 537 height 211
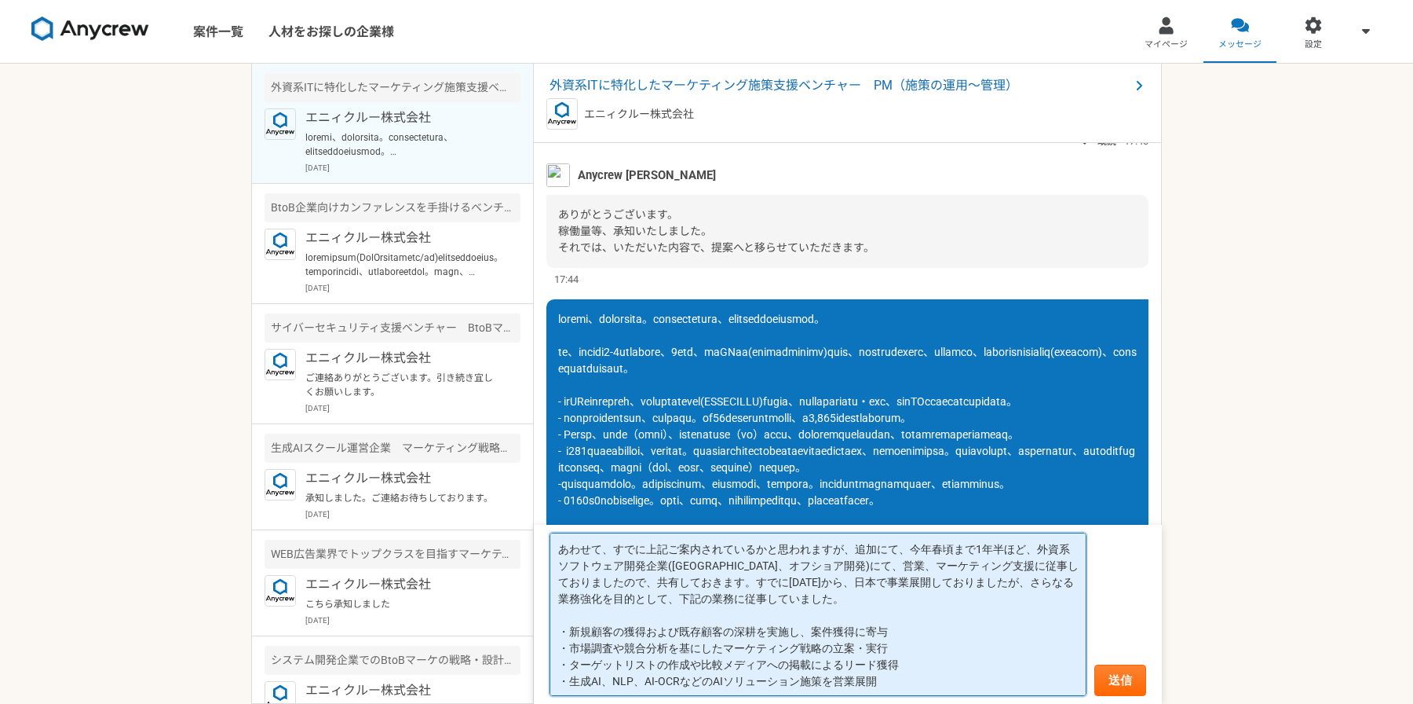
scroll to position [2, 0]
drag, startPoint x: 569, startPoint y: 678, endPoint x: 616, endPoint y: 658, distance: 50.3
click at [569, 678] on textarea "あわせて、すでに上記ご案内されているかと思われますが、追加にて、今年春頃まで1年半ほど、外資系ソフトウェア開発企業([GEOGRAPHIC_DATA]、オフシ…" at bounding box center [818, 613] width 537 height 163
click at [1037, 682] on textarea "あわせて、すでに上記ご案内されているかと思われますが、追加にて、今年春頃まで1年半ほど、外資系ソフトウェア開発企業([GEOGRAPHIC_DATA]、オフシ…" at bounding box center [818, 613] width 537 height 163
click at [966, 675] on textarea "あわせて、すでに上記ご案内されているかと思われますが、追加にて、今年春頃まで1年半ほど、外資系ソフトウェア開発企業([GEOGRAPHIC_DATA]、オフシ…" at bounding box center [818, 613] width 537 height 163
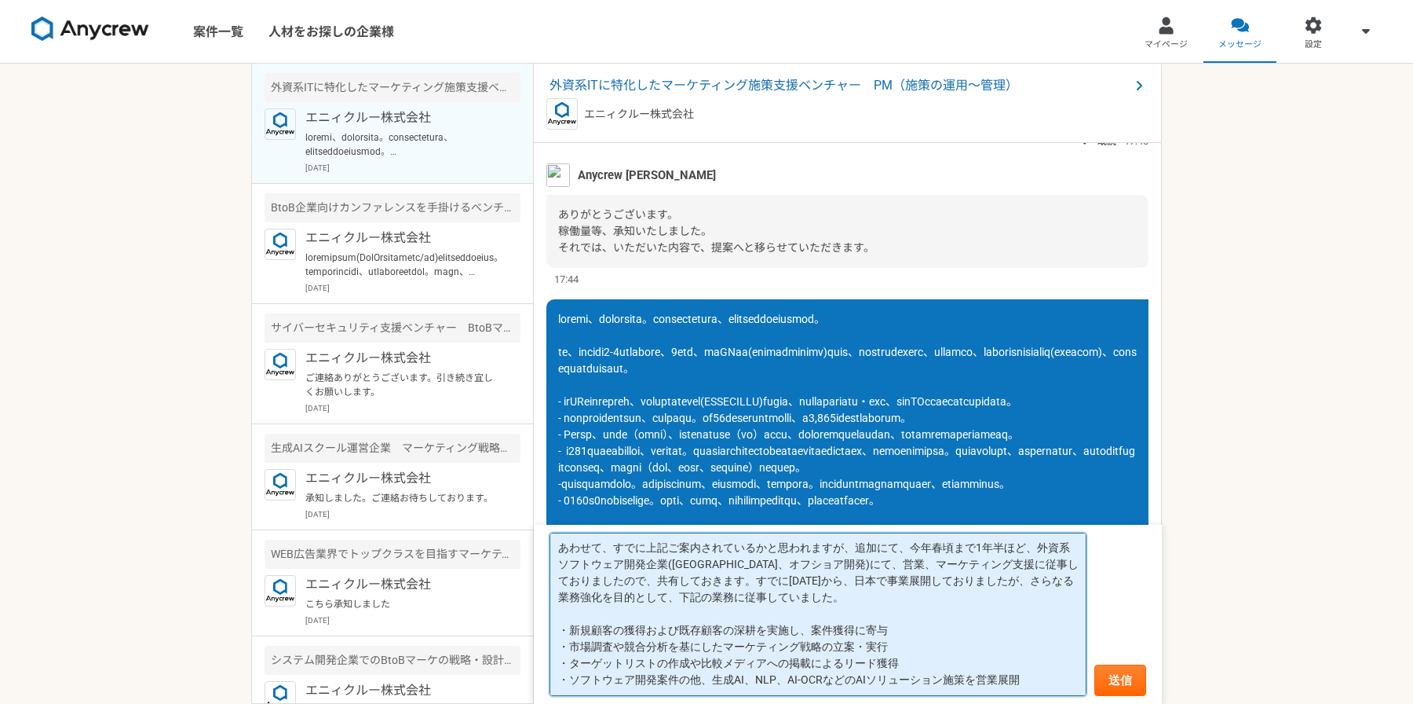
drag, startPoint x: 767, startPoint y: 597, endPoint x: 802, endPoint y: 590, distance: 35.3
click at [767, 597] on textarea "あわせて、すでに上記ご案内されているかと思われますが、追加にて、今年春頃まで1年半ほど、外資系ソフトウェア開発企業([GEOGRAPHIC_DATA]、オフシ…" at bounding box center [818, 613] width 537 height 163
click at [799, 591] on textarea "あわせて、すでに上記ご案内されているかと思われますが、追加にて、今年春頃まで1年半ほど、外資系ソフトウェア開発企業([GEOGRAPHIC_DATA]、オフシ…" at bounding box center [818, 613] width 537 height 163
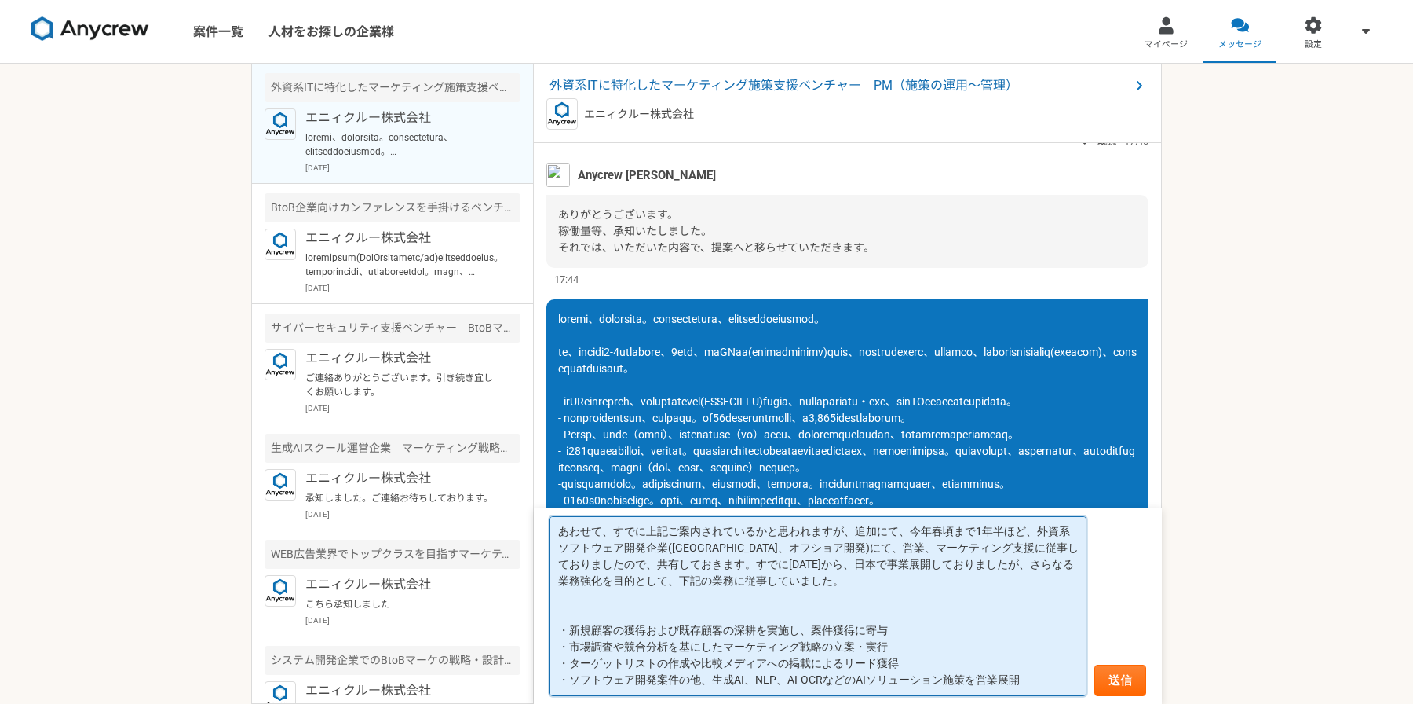
paste textarea "[URL][DOMAIN_NAME]"
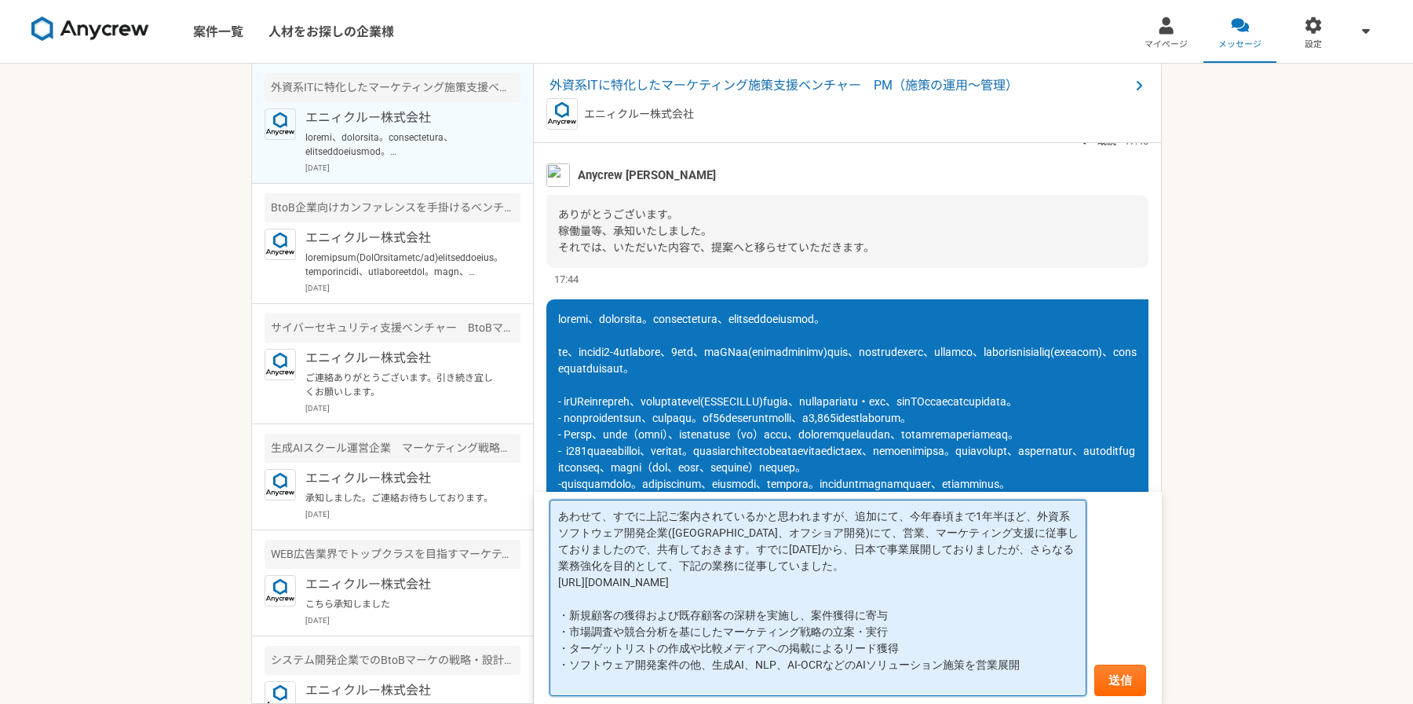
scroll to position [0, 0]
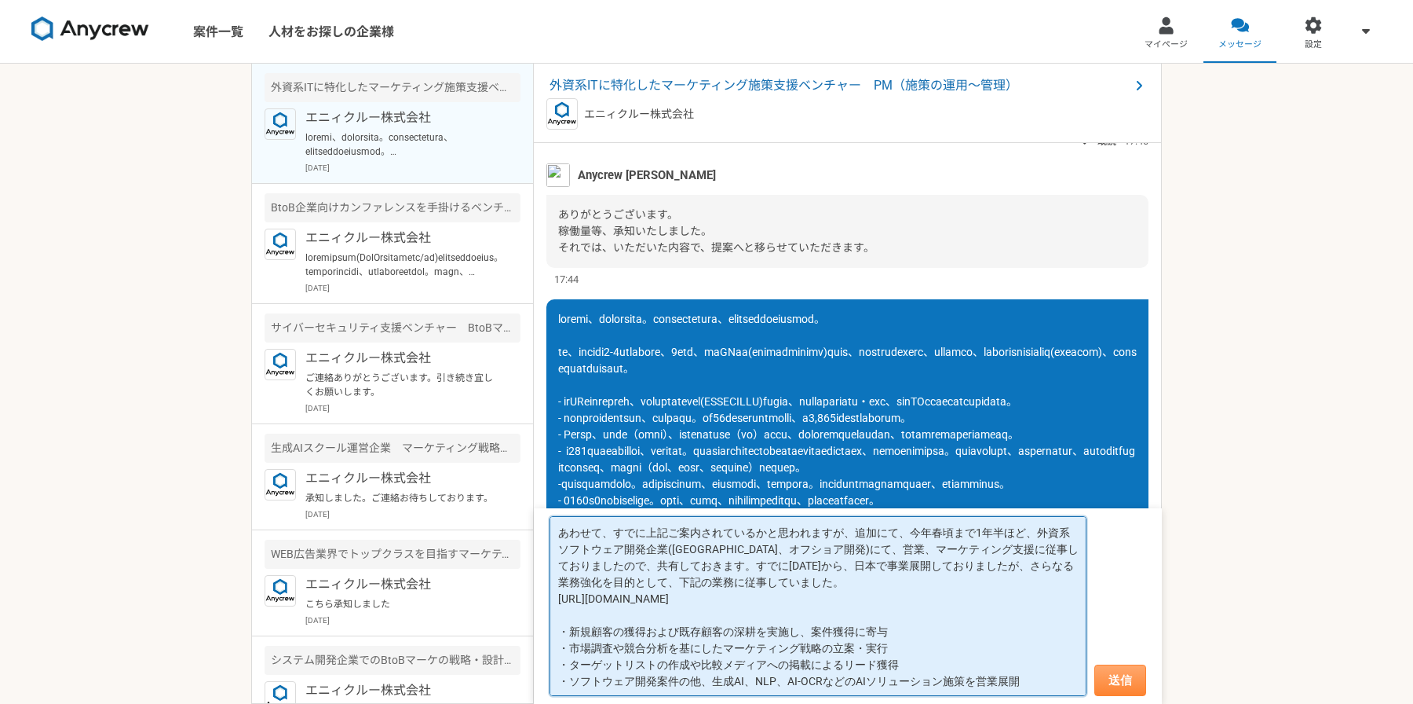
type textarea "あわせて、すでに上記ご案内されているかと思われますが、追加にて、今年春頃まで1年半ほど、外資系ソフトウェア開発企業([GEOGRAPHIC_DATA]、オフシ…"
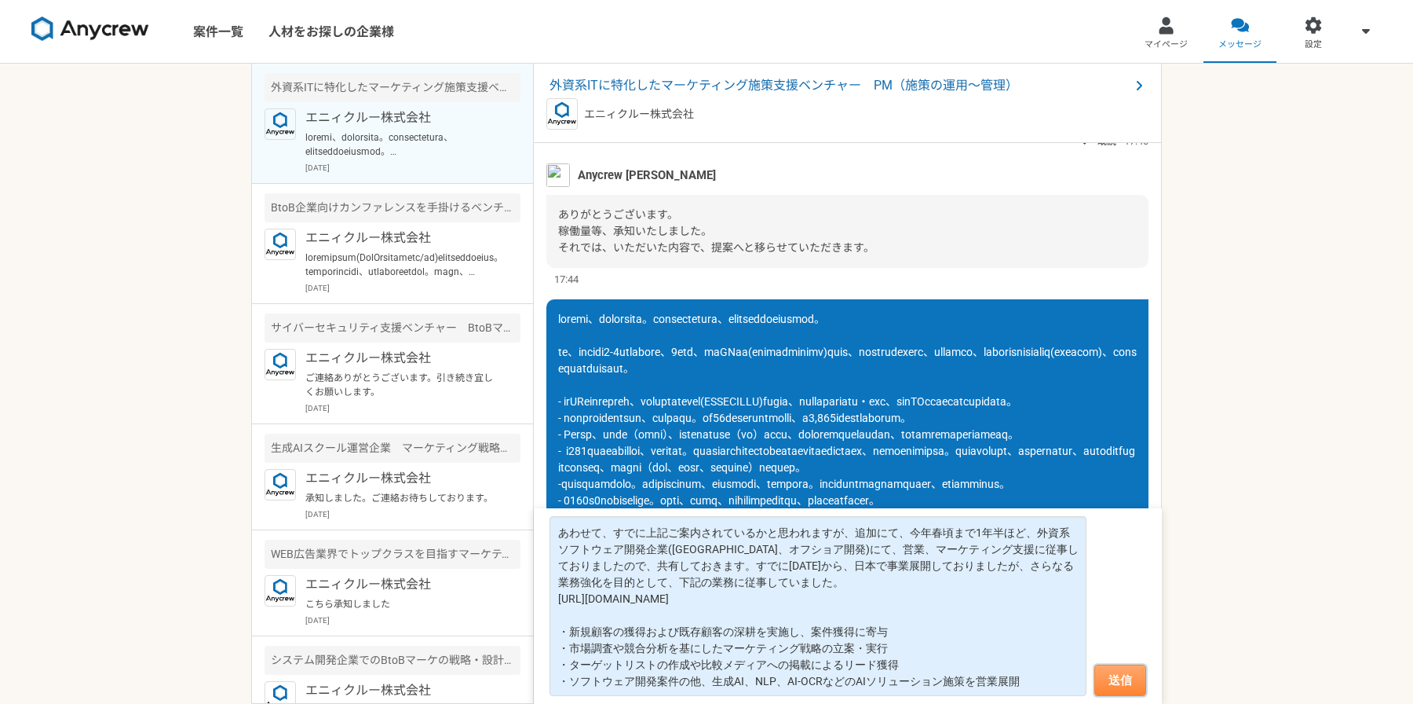
click at [1139, 678] on button "送信" at bounding box center [1121, 679] width 52 height 31
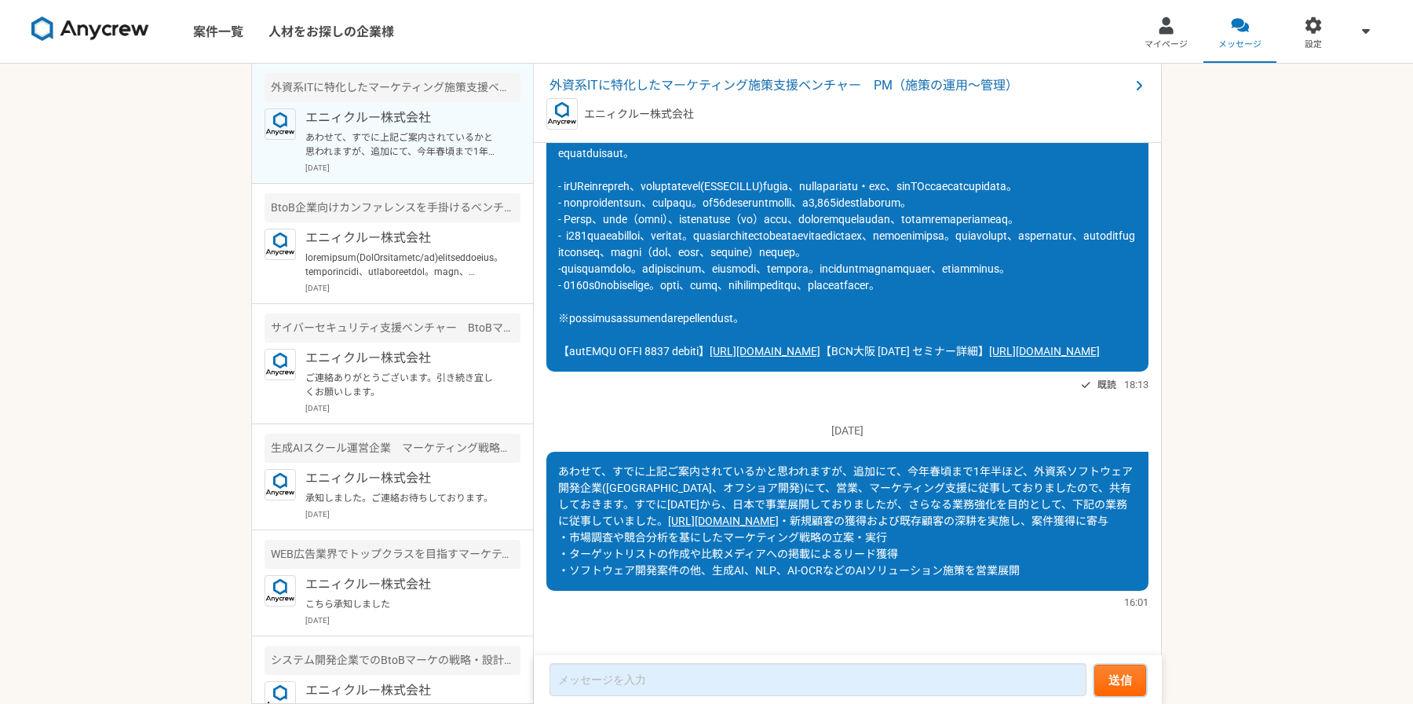
scroll to position [1421, 0]
click at [713, 514] on link "[URL][DOMAIN_NAME]" at bounding box center [723, 520] width 111 height 13
click at [211, 24] on link "案件一覧" at bounding box center [218, 31] width 75 height 63
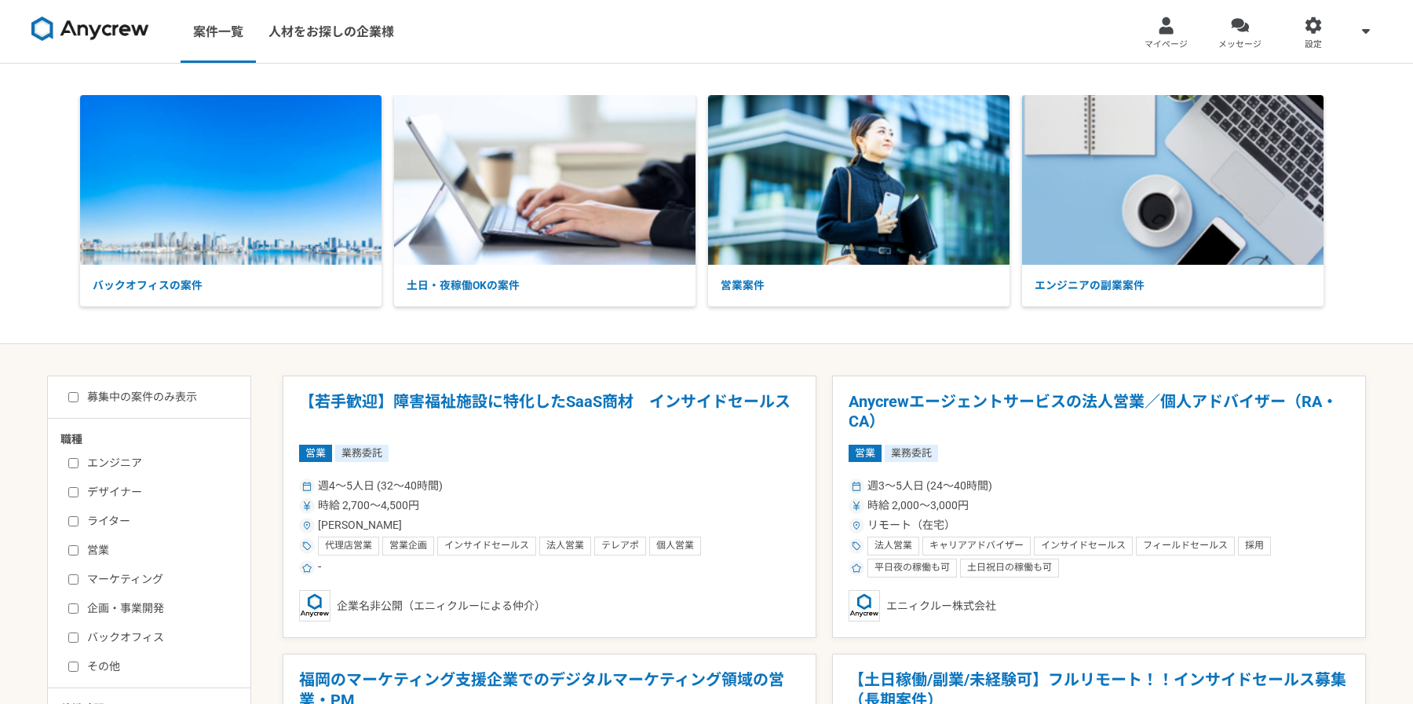
click at [1250, 23] on link "メッセージ" at bounding box center [1241, 31] width 74 height 63
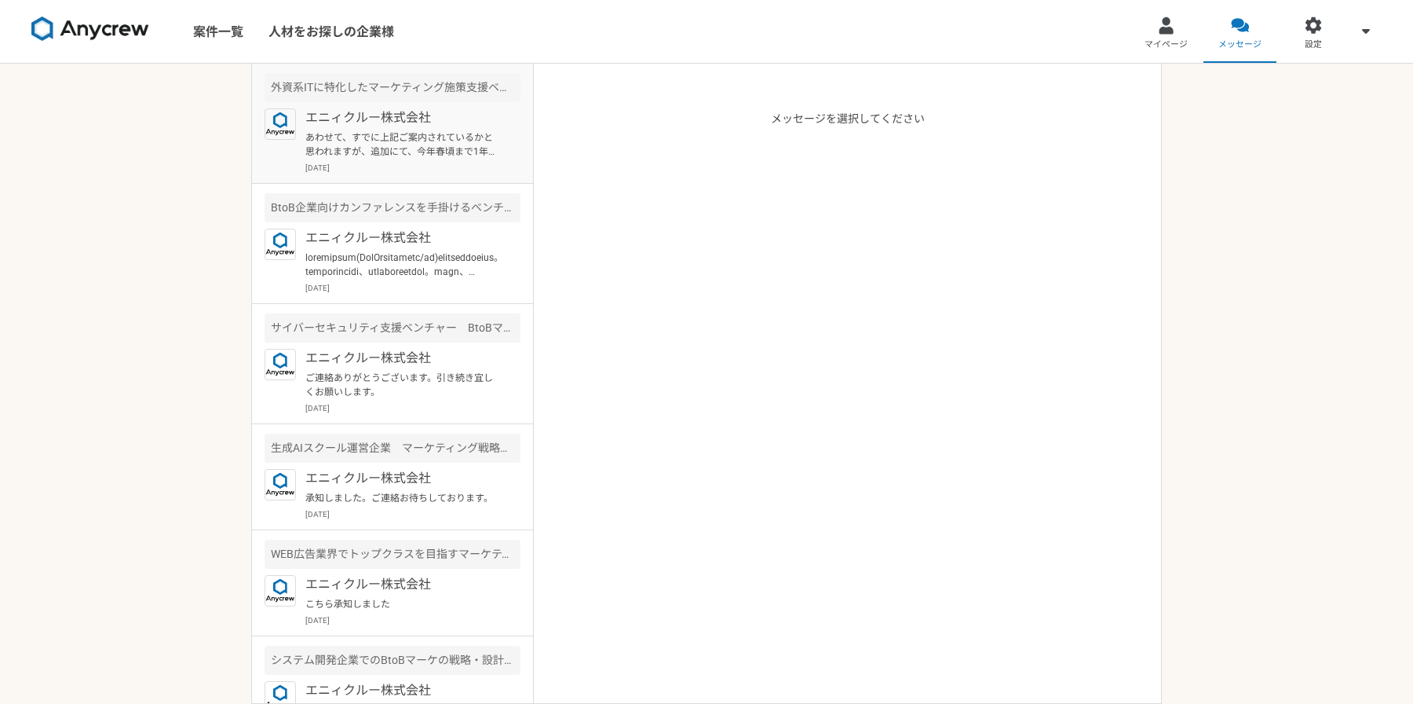
click at [395, 121] on p "エニィクルー株式会社" at bounding box center [402, 117] width 194 height 19
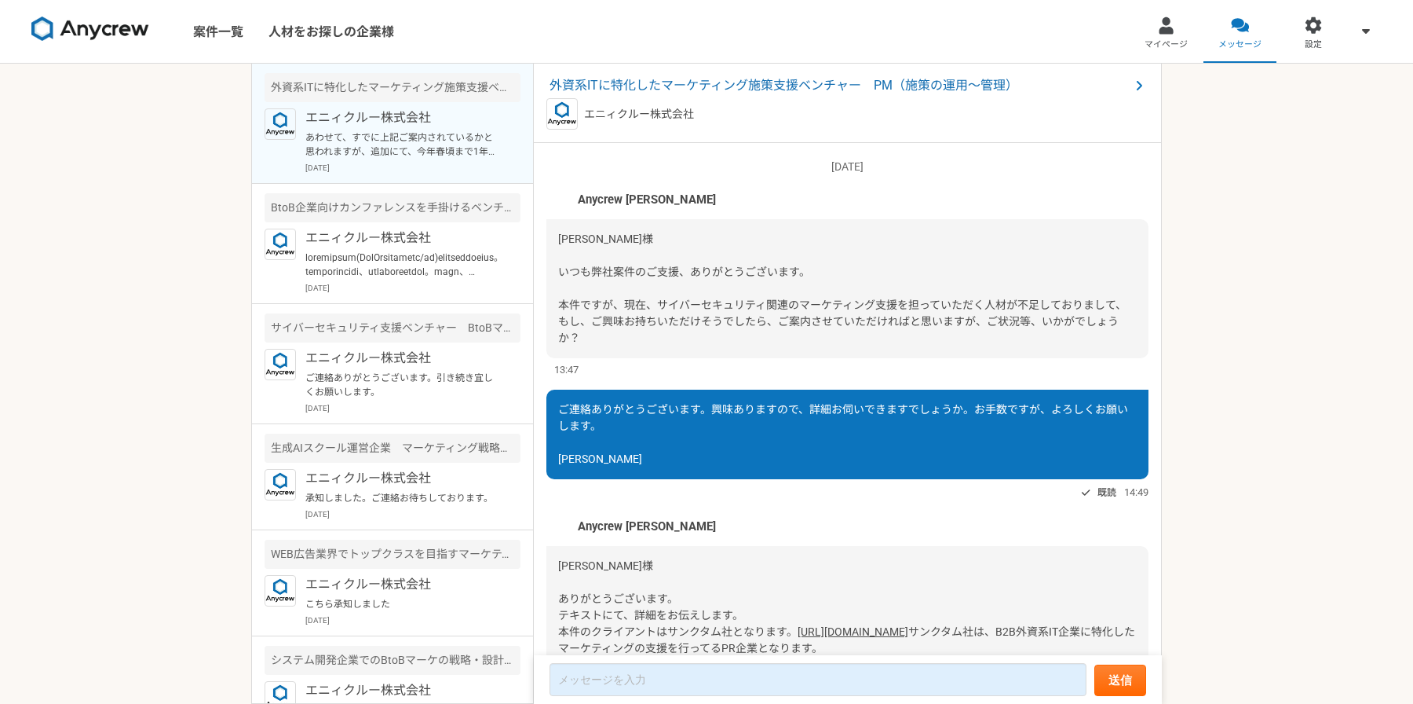
scroll to position [1437, 0]
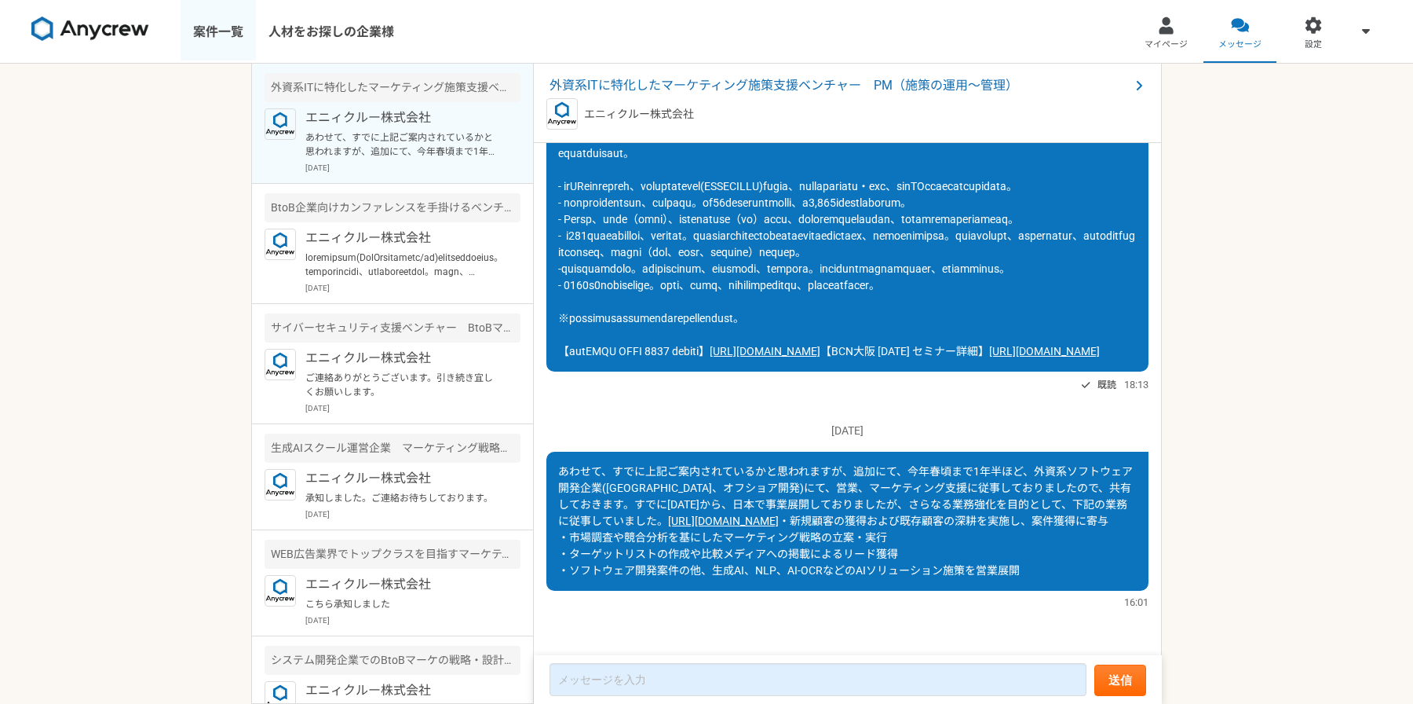
click at [216, 37] on link "案件一覧" at bounding box center [218, 31] width 75 height 63
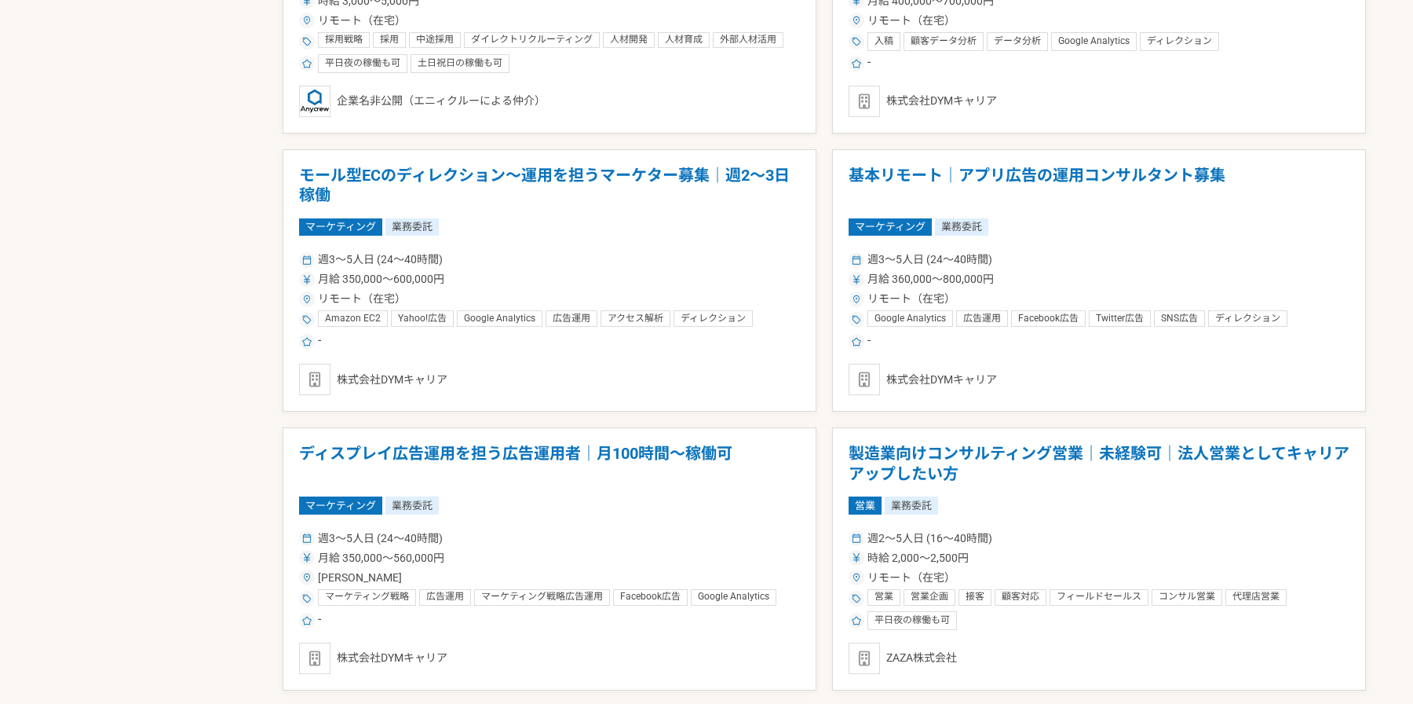
scroll to position [2001, 0]
